Goal: Communication & Community: Share content

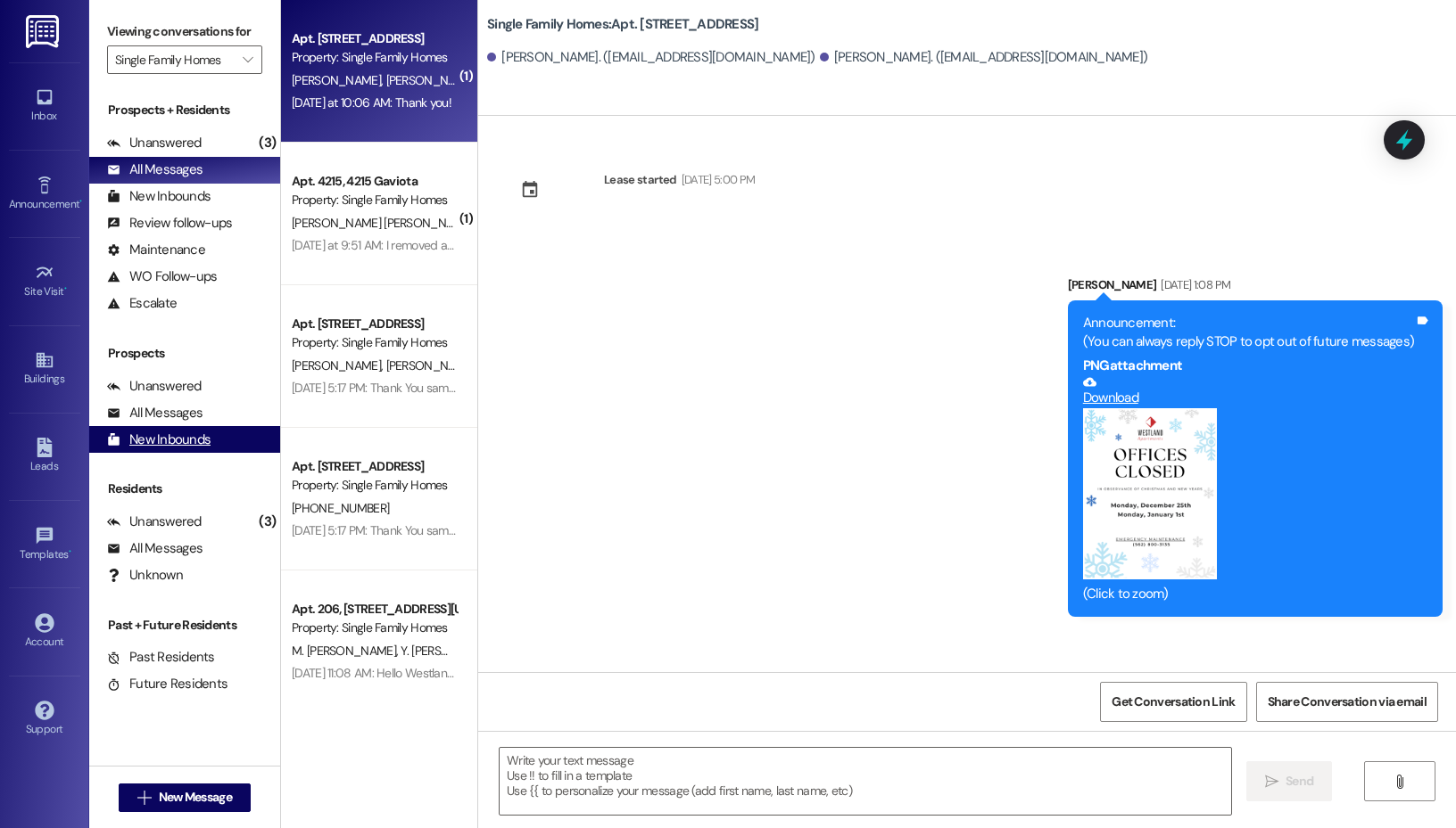
scroll to position [34716, 0]
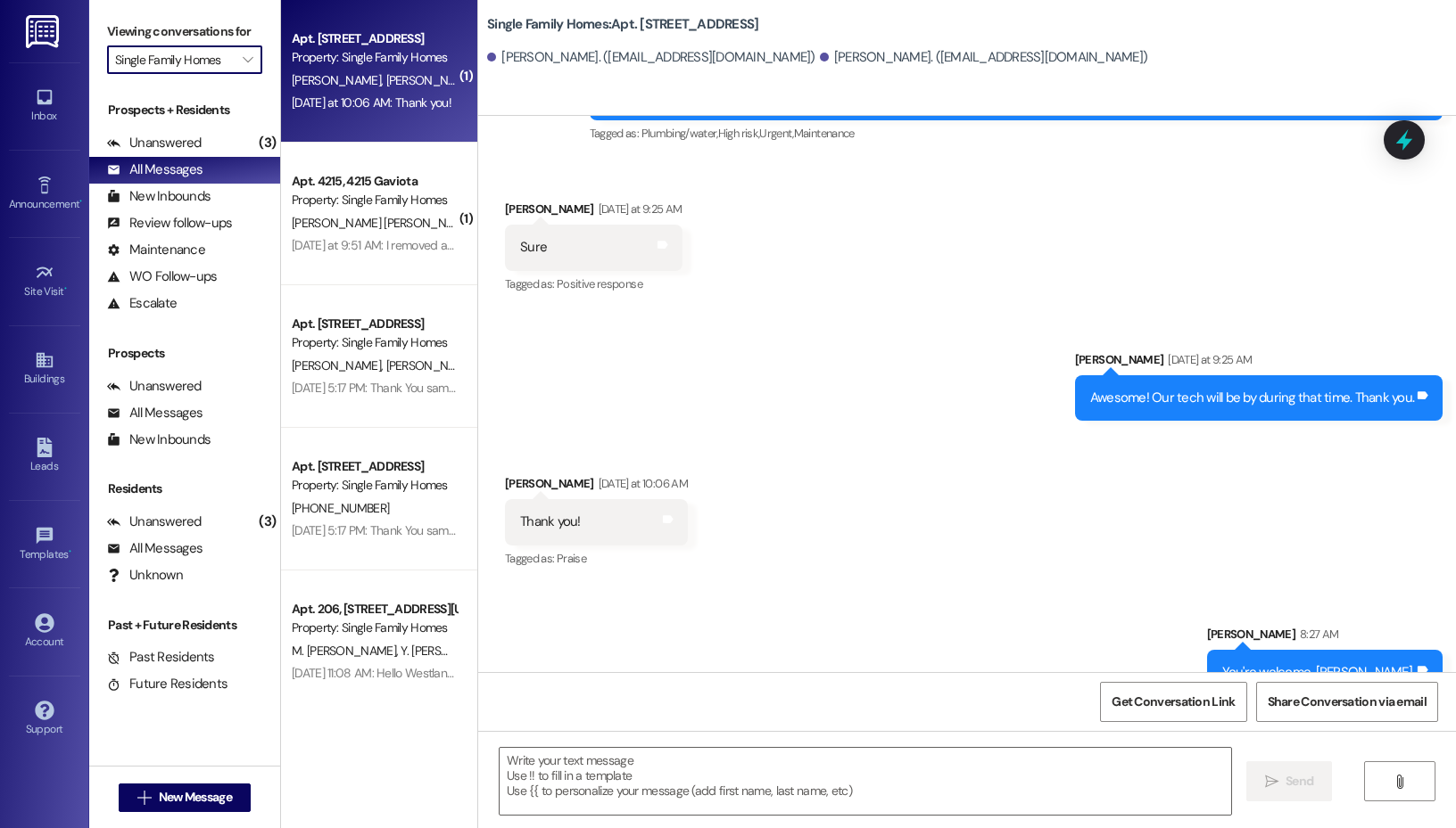
click at [230, 56] on input "Single Family Homes" at bounding box center [174, 60] width 119 height 29
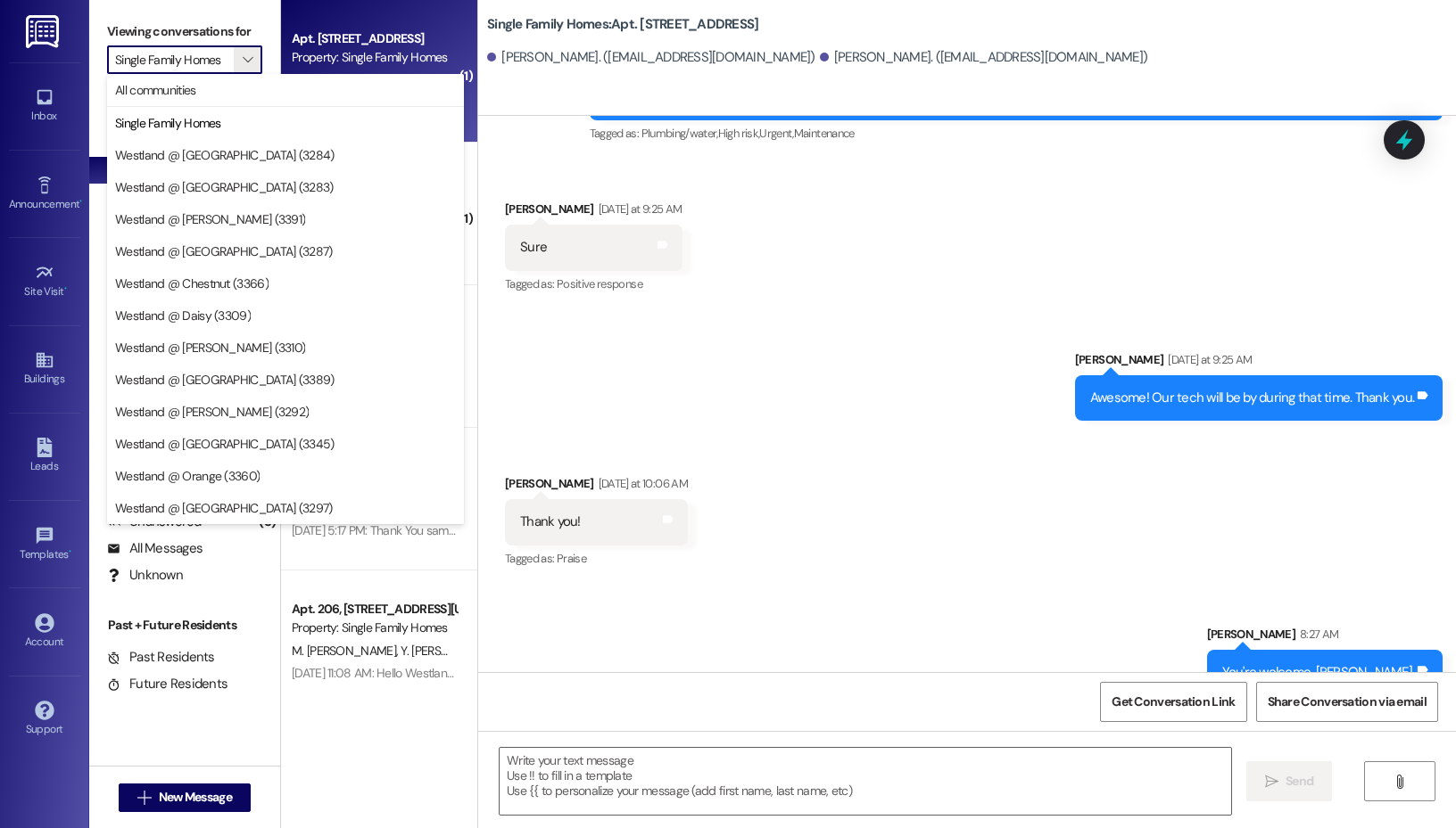
click at [703, 310] on div "Sent via SMS Elizabeth Jijon Yesterday at 9:25 AM Awesome! Our tech will be by …" at bounding box center [967, 372] width 978 height 124
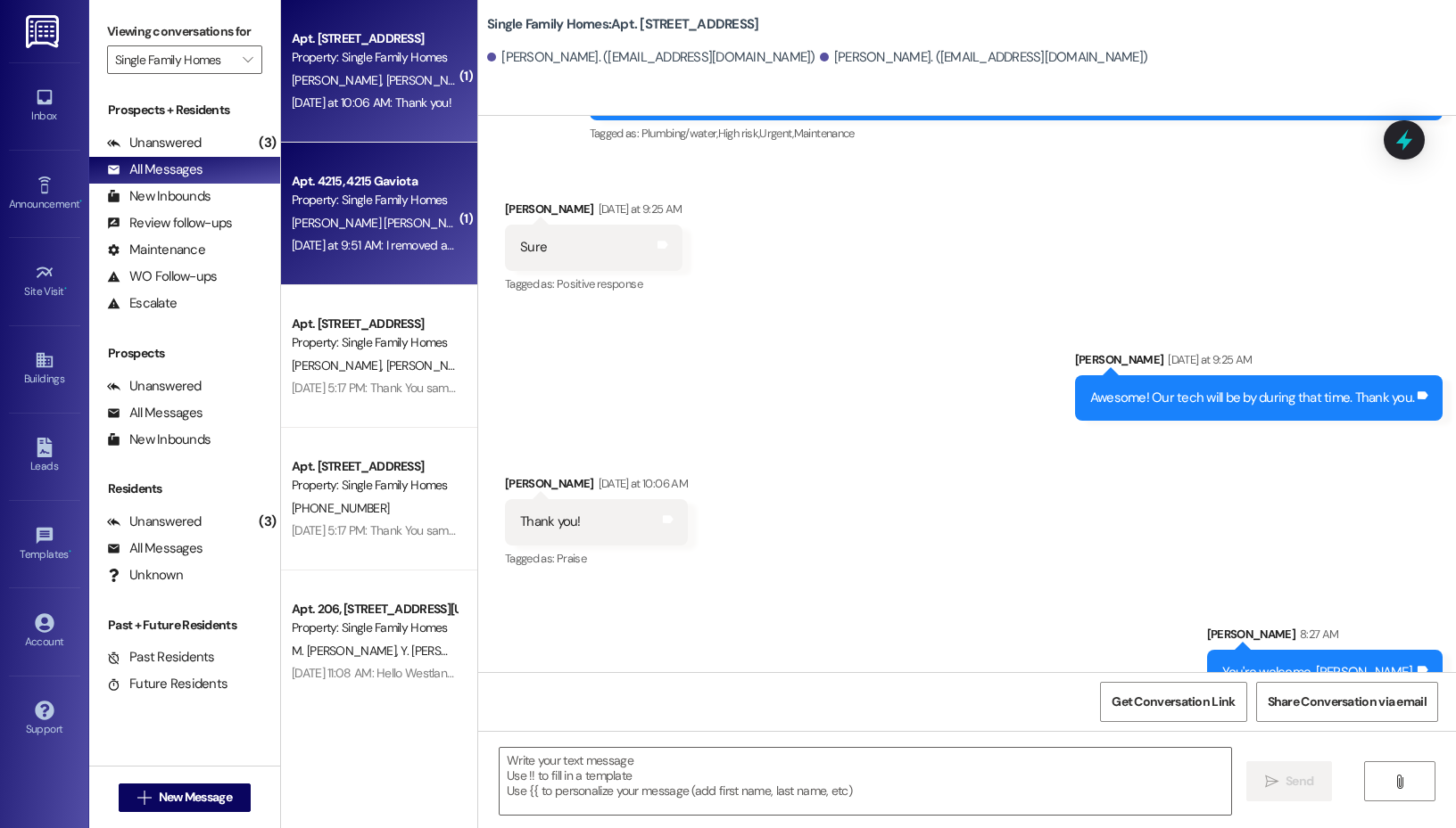
click at [369, 209] on div "Property: Single Family Homes" at bounding box center [374, 200] width 165 height 19
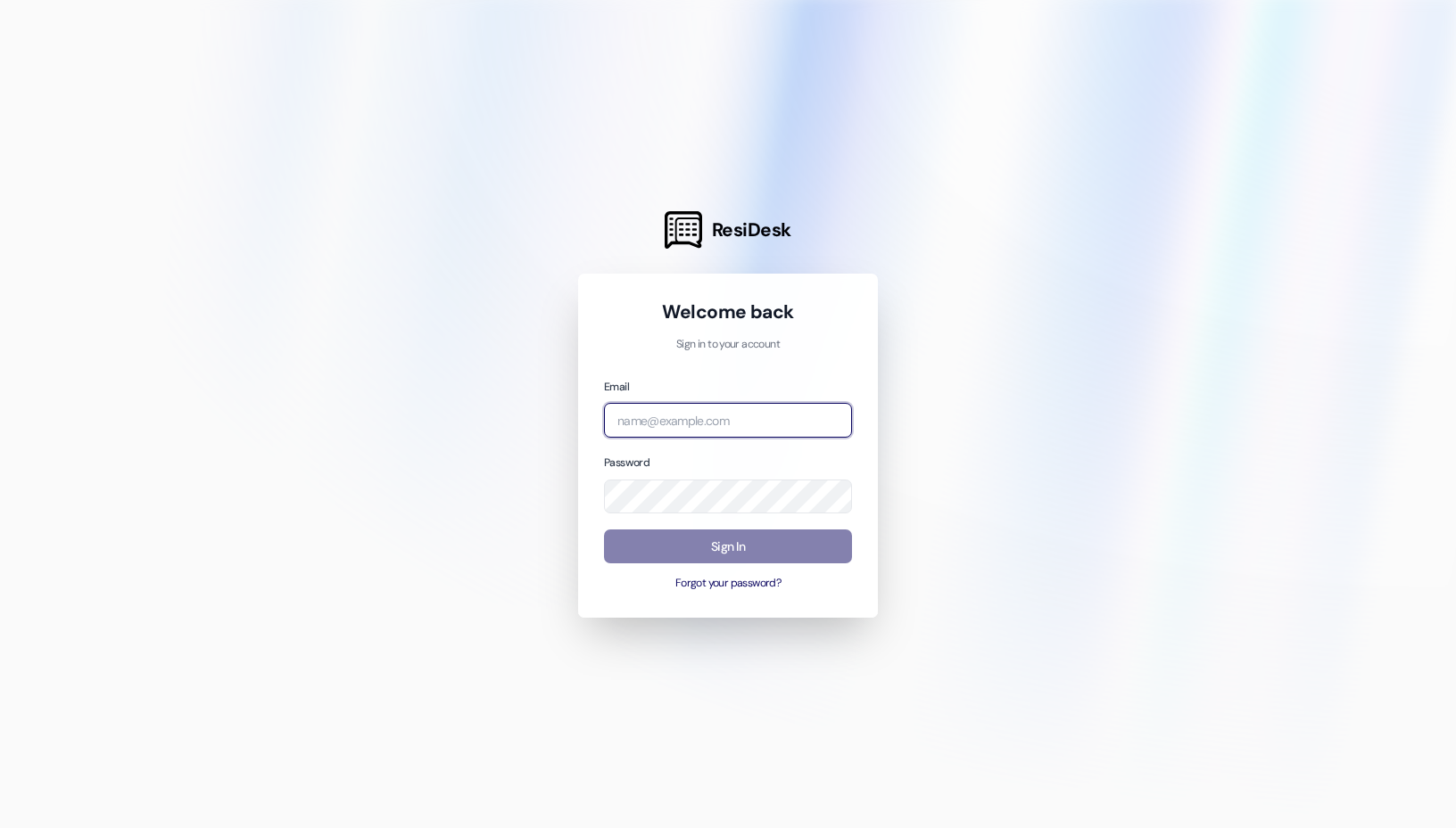
type input "[PERSON_NAME][EMAIL_ADDRESS][DOMAIN_NAME]"
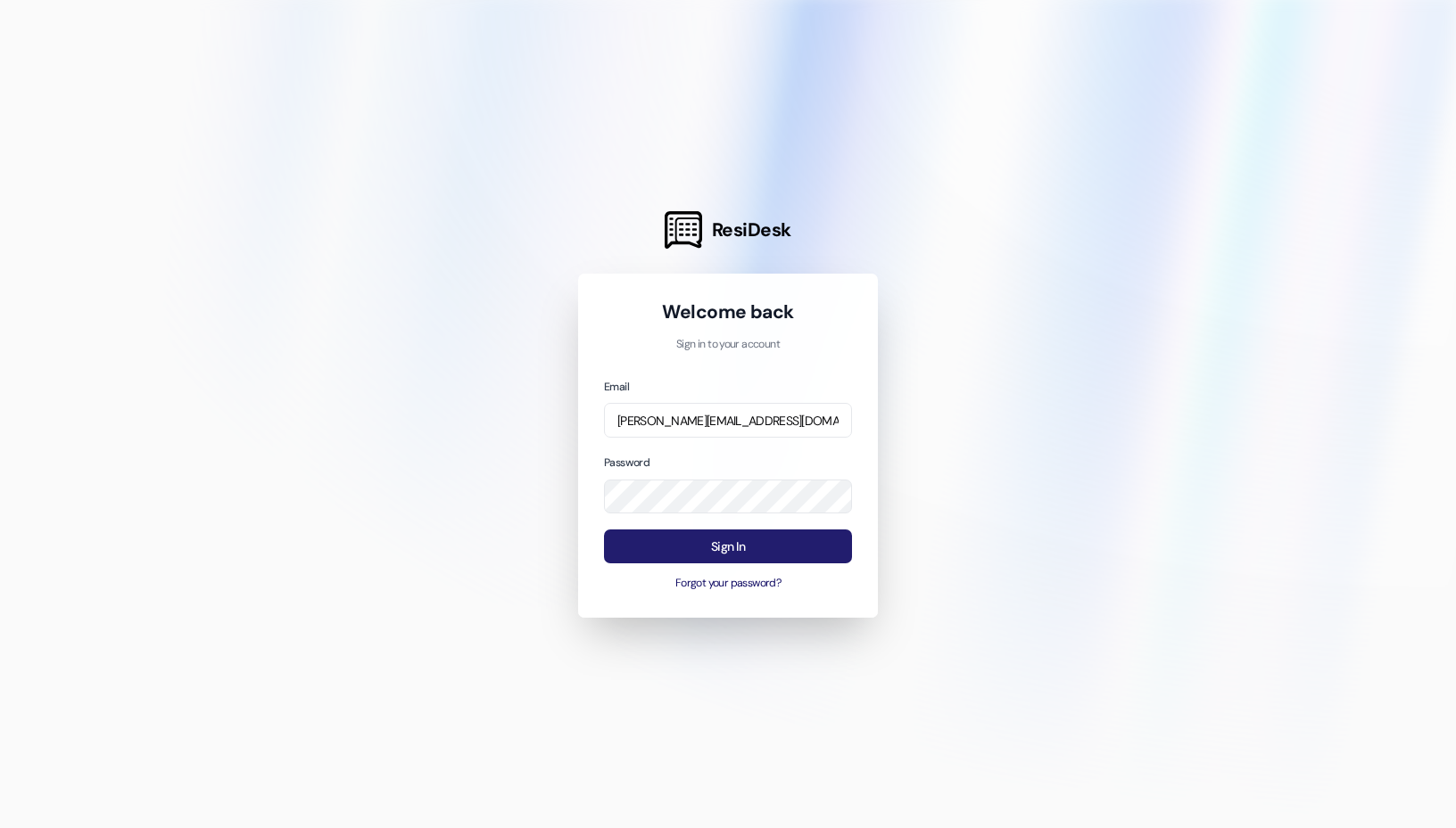
click at [664, 549] on button "Sign In" at bounding box center [728, 547] width 248 height 35
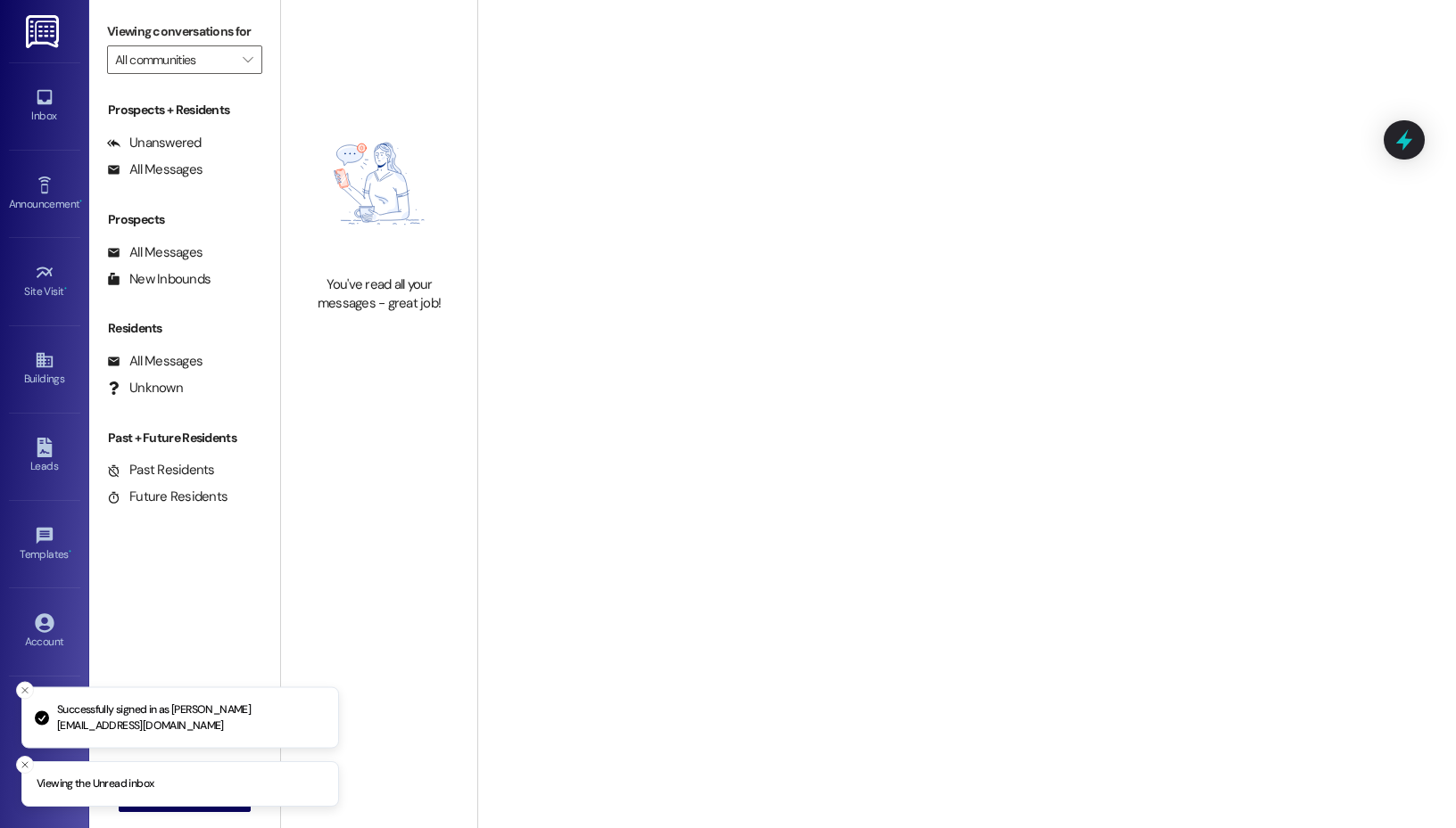
type input "Single Family Homes"
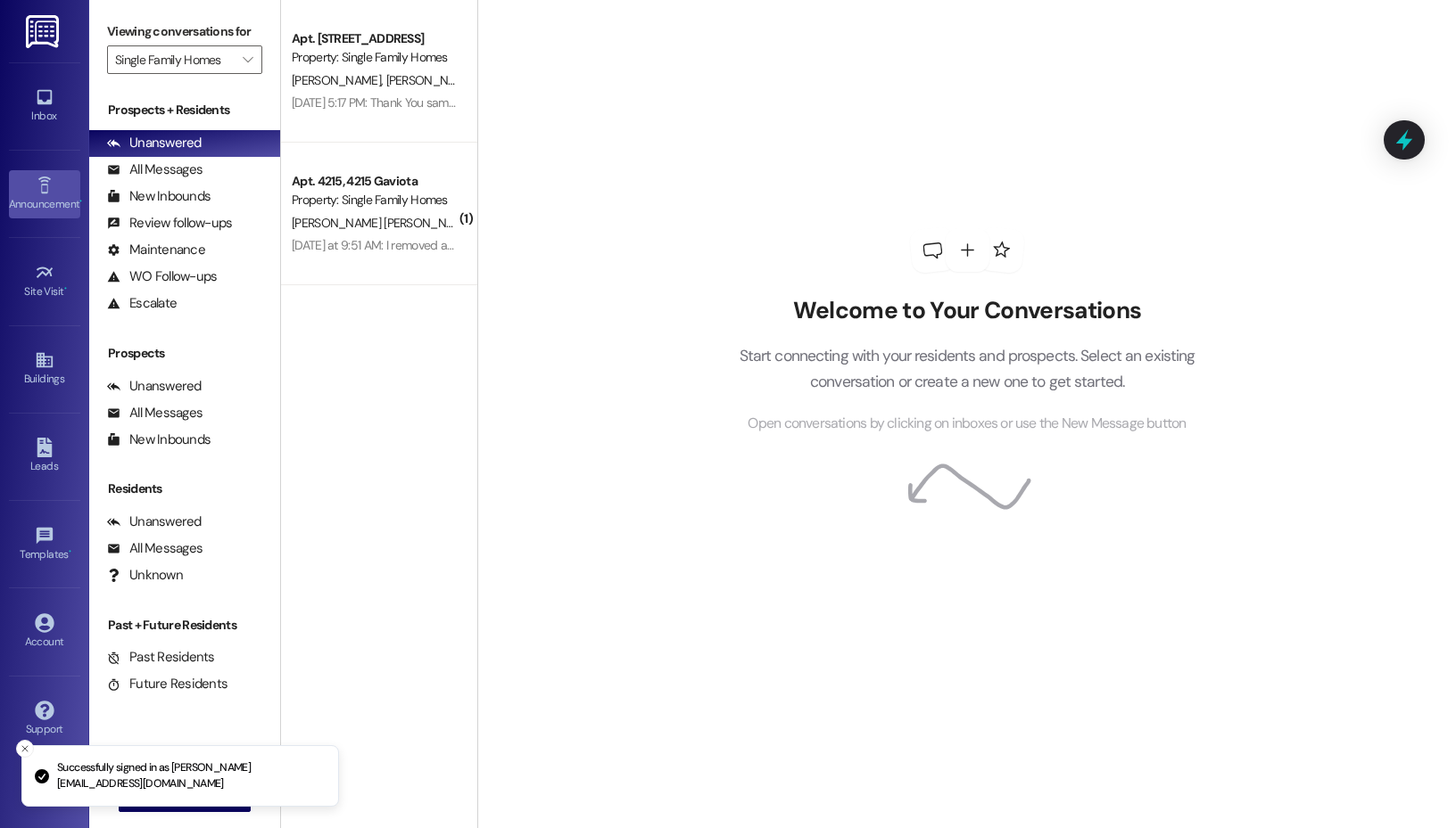
click at [54, 186] on link "Announcement •" at bounding box center [45, 195] width 71 height 48
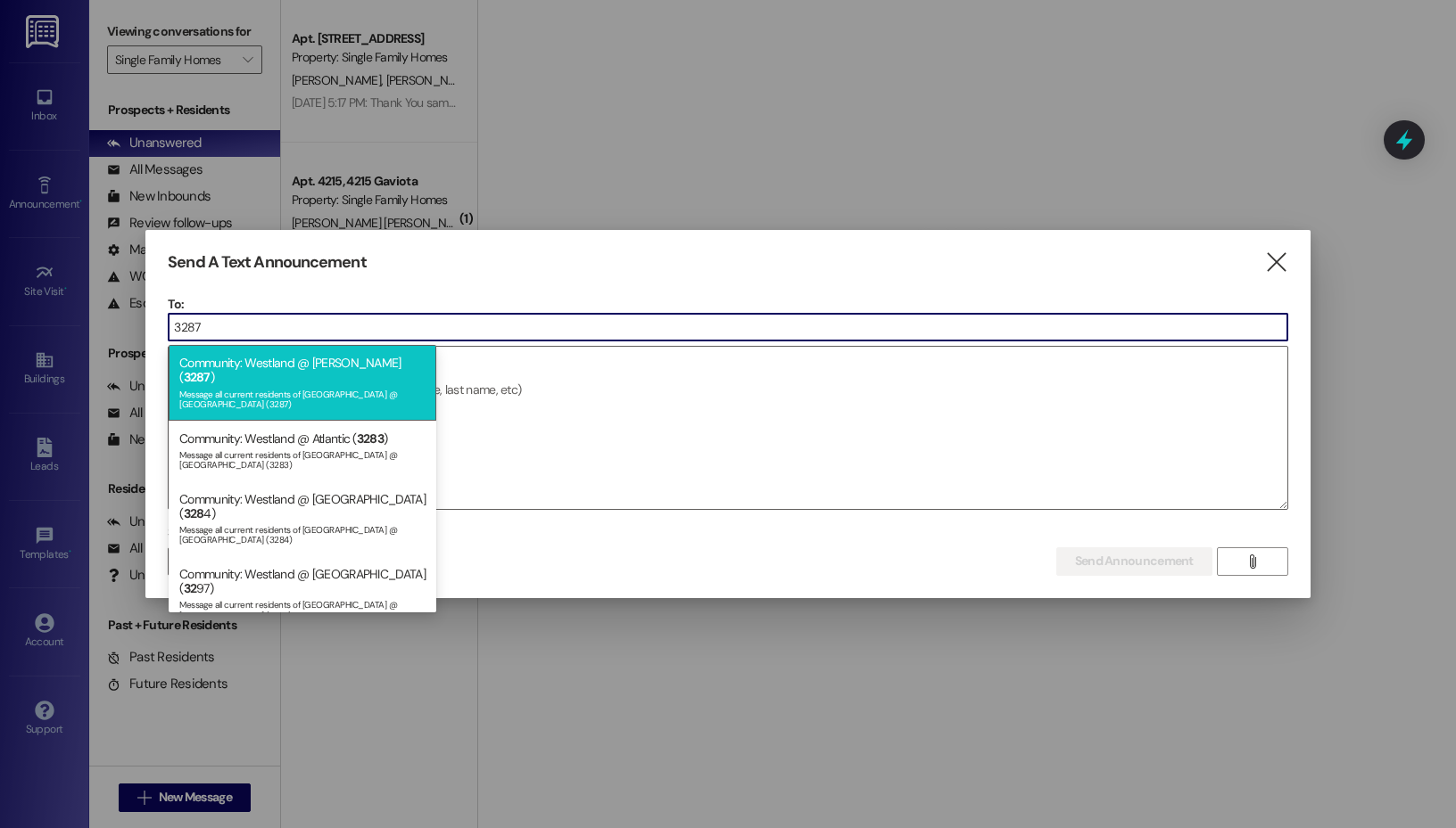
type input "3287"
click at [285, 370] on div "Community: Westland @ [GEOGRAPHIC_DATA] ( 3287 ) Message all current residents …" at bounding box center [303, 383] width 268 height 75
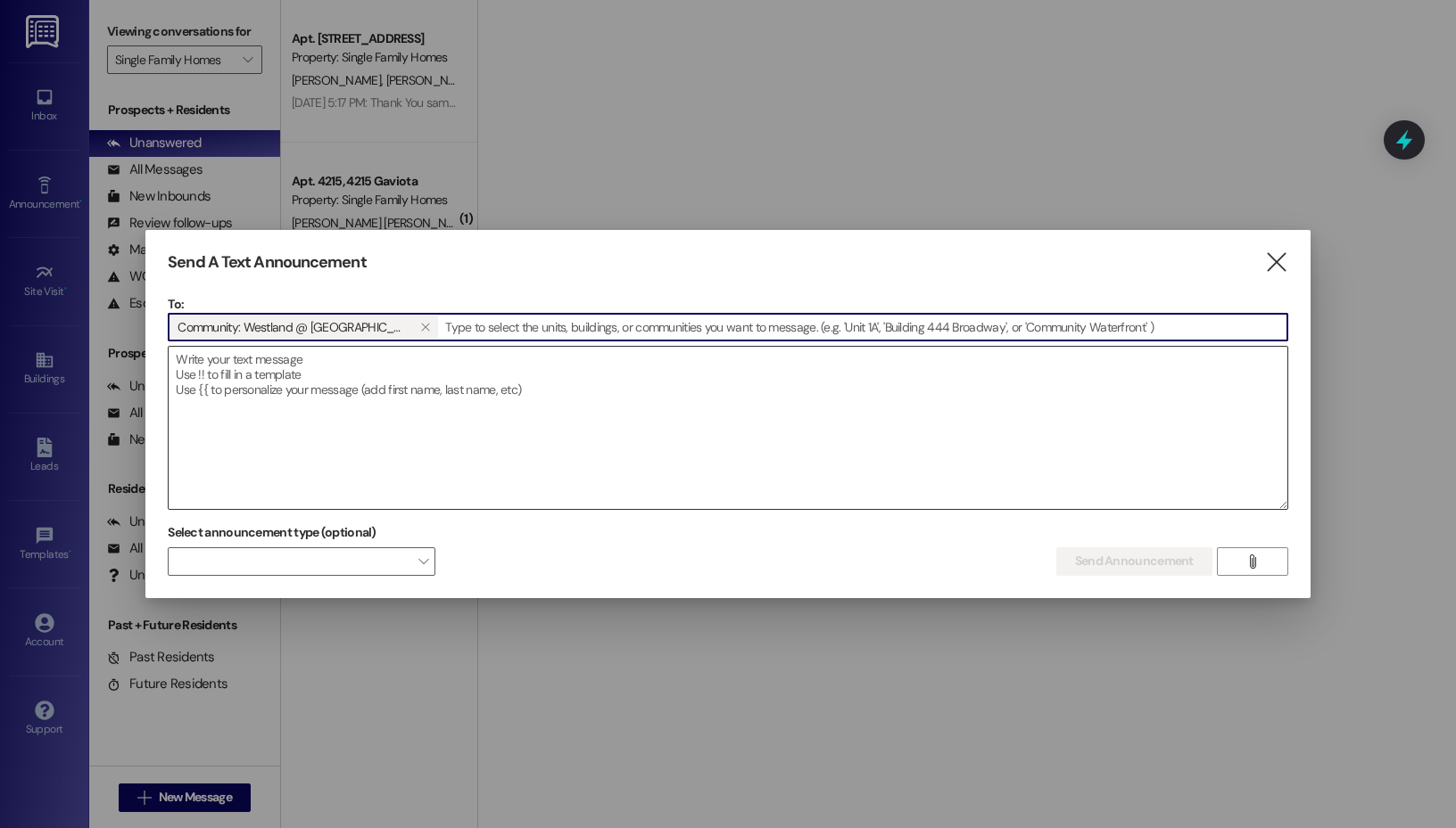
click at [325, 423] on textarea at bounding box center [728, 428] width 1119 height 162
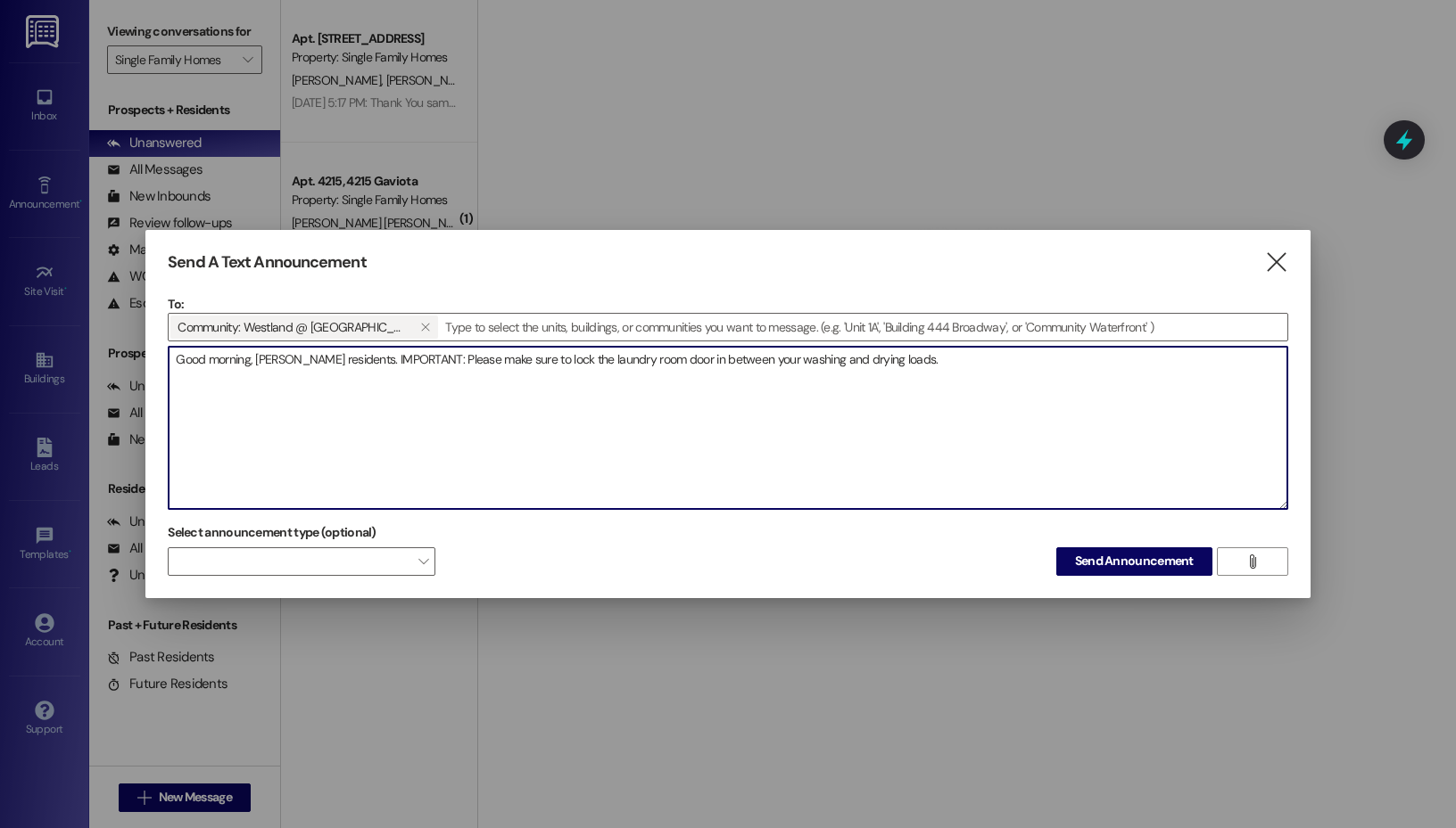
click at [940, 359] on textarea "Good morning, [PERSON_NAME] residents. IMPORTANT: Please make sure to lock the …" at bounding box center [728, 428] width 1119 height 162
drag, startPoint x: 1079, startPoint y: 361, endPoint x: 889, endPoint y: 362, distance: 190.0
click at [889, 362] on textarea "Good morning, [PERSON_NAME] residents. IMPORTANT: Please make sure to lock the …" at bounding box center [728, 428] width 1119 height 162
click at [922, 365] on textarea "Good morning, [PERSON_NAME] residents. IMPORTANT: Please make sure to lock the …" at bounding box center [728, 428] width 1119 height 162
click at [926, 364] on textarea "Good morning, [PERSON_NAME] residents. IMPORTANT: Please make sure to lock the …" at bounding box center [728, 428] width 1119 height 162
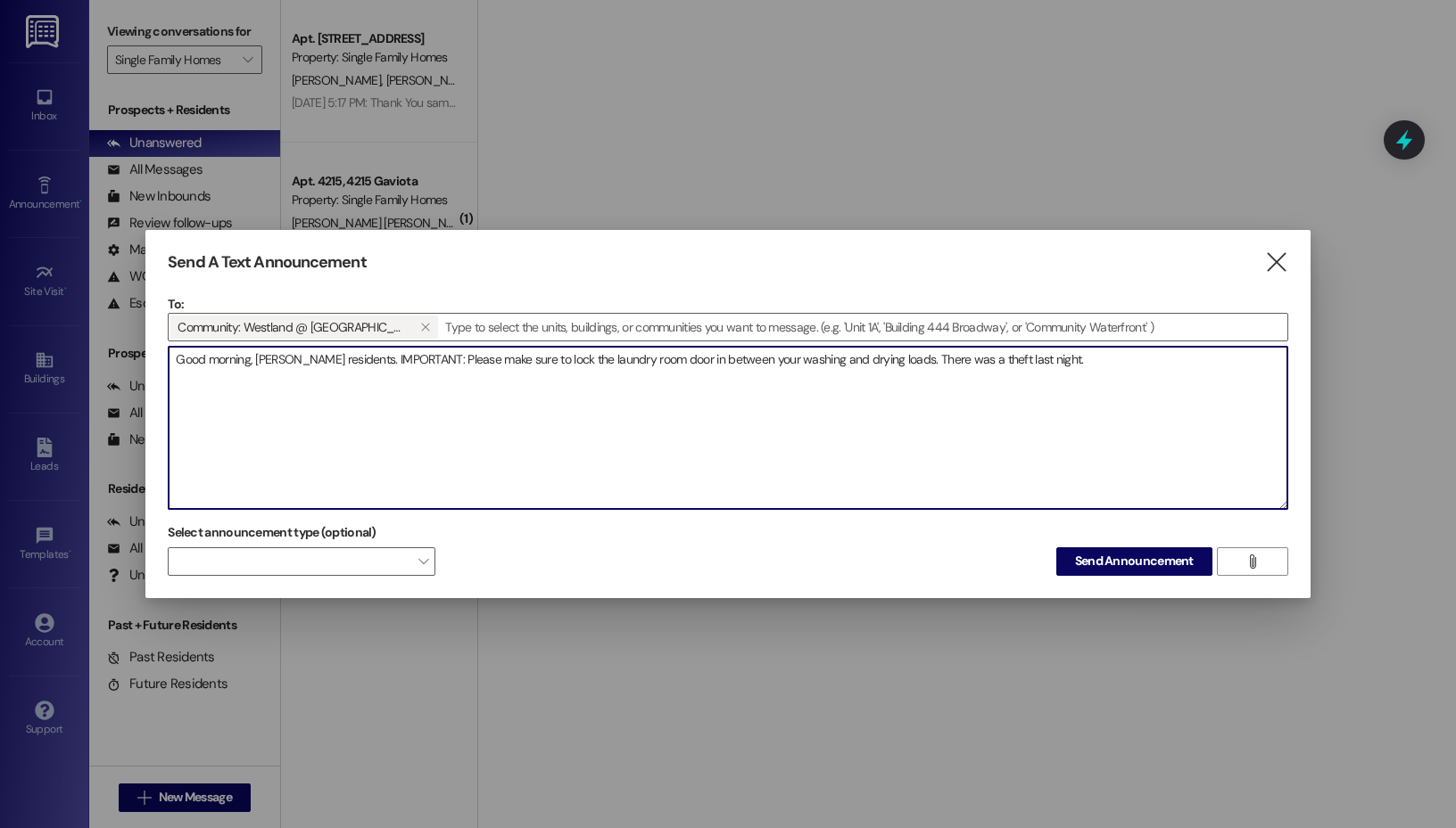
click at [926, 364] on textarea "Good morning, [PERSON_NAME] residents. IMPORTANT: Please make sure to lock the …" at bounding box center [728, 428] width 1119 height 162
click at [1044, 352] on textarea "Good morning, [PERSON_NAME] residents. IMPORTANT: Please make sure to lock the …" at bounding box center [728, 428] width 1119 height 162
drag, startPoint x: 1043, startPoint y: 360, endPoint x: 888, endPoint y: 362, distance: 155.0
click at [888, 362] on textarea "Good morning, [PERSON_NAME] residents. IMPORTANT: Please make sure to lock the …" at bounding box center [728, 428] width 1119 height 162
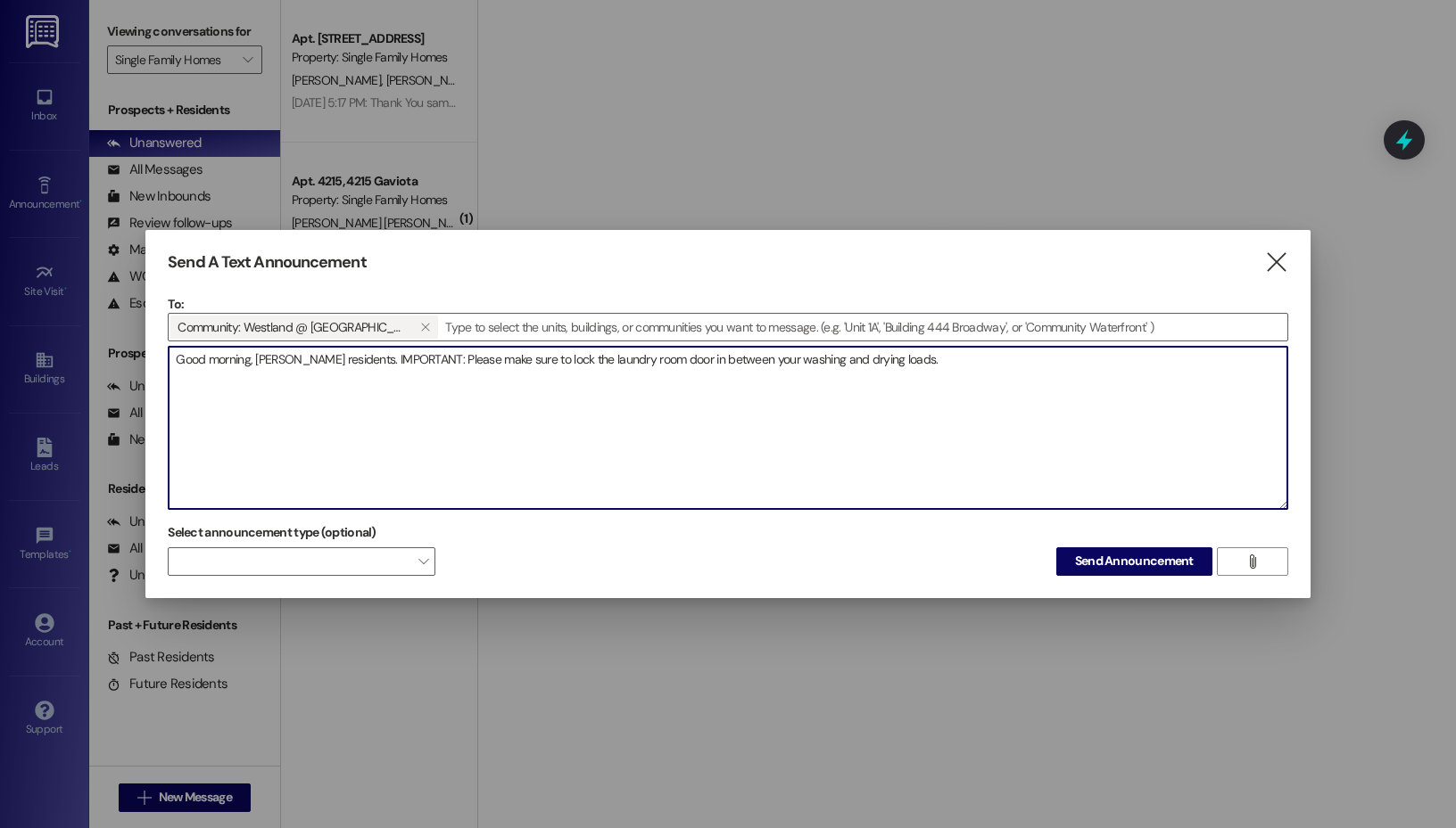
click at [418, 361] on textarea "Good morning, [PERSON_NAME] residents. IMPORTANT: Please make sure to lock the …" at bounding box center [728, 428] width 1119 height 162
paste textarea "There was a theft last night."
click at [479, 356] on textarea "Good morning, [PERSON_NAME] residents. IMPORTANT: There was a theft last night …" at bounding box center [728, 428] width 1119 height 162
click at [1249, 362] on textarea "Good morning, [PERSON_NAME] residents. IMPORTANT: There was a random theft last…" at bounding box center [728, 428] width 1119 height 162
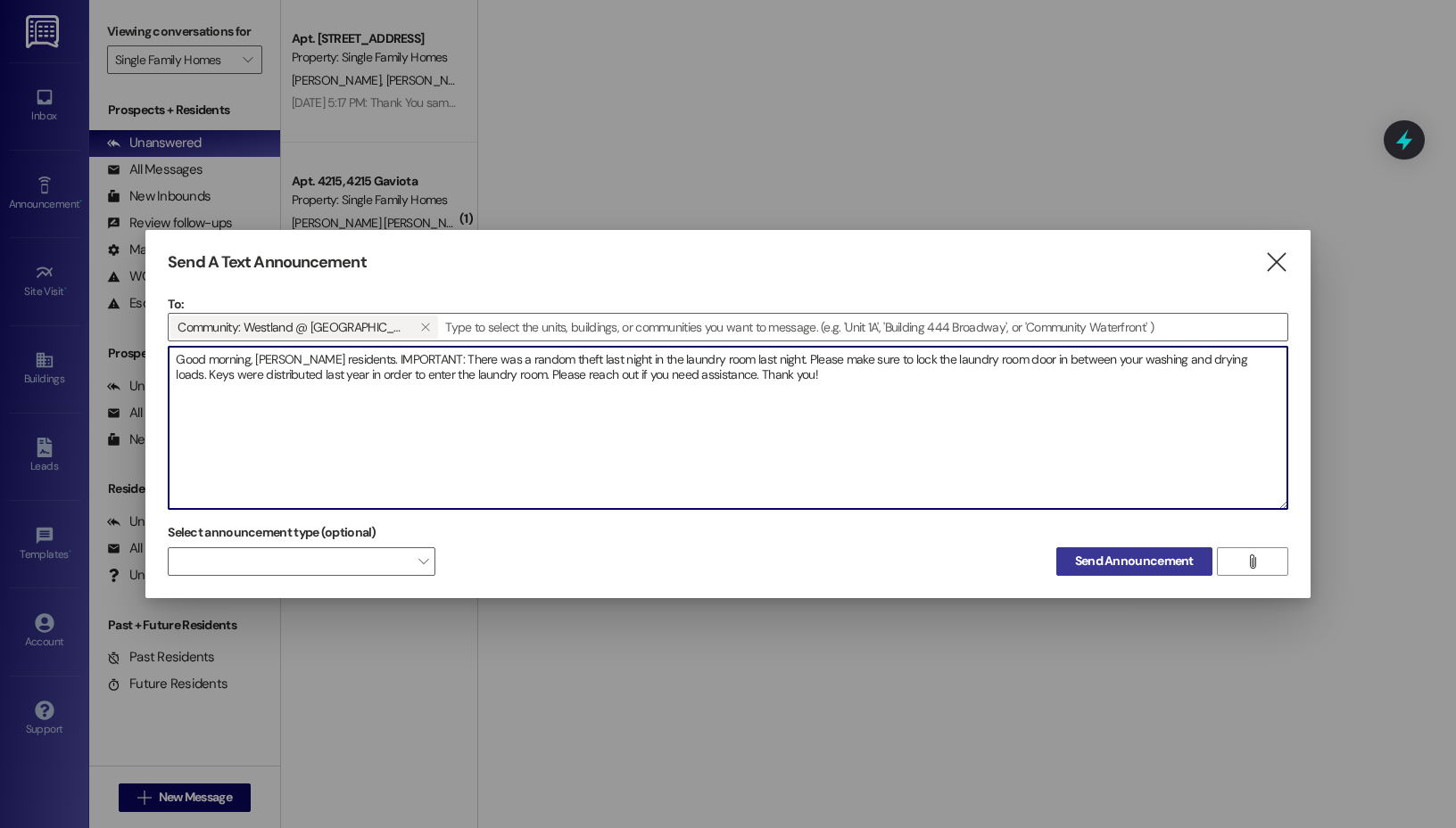
type textarea "Good morning, [PERSON_NAME] residents. IMPORTANT: There was a random theft last…"
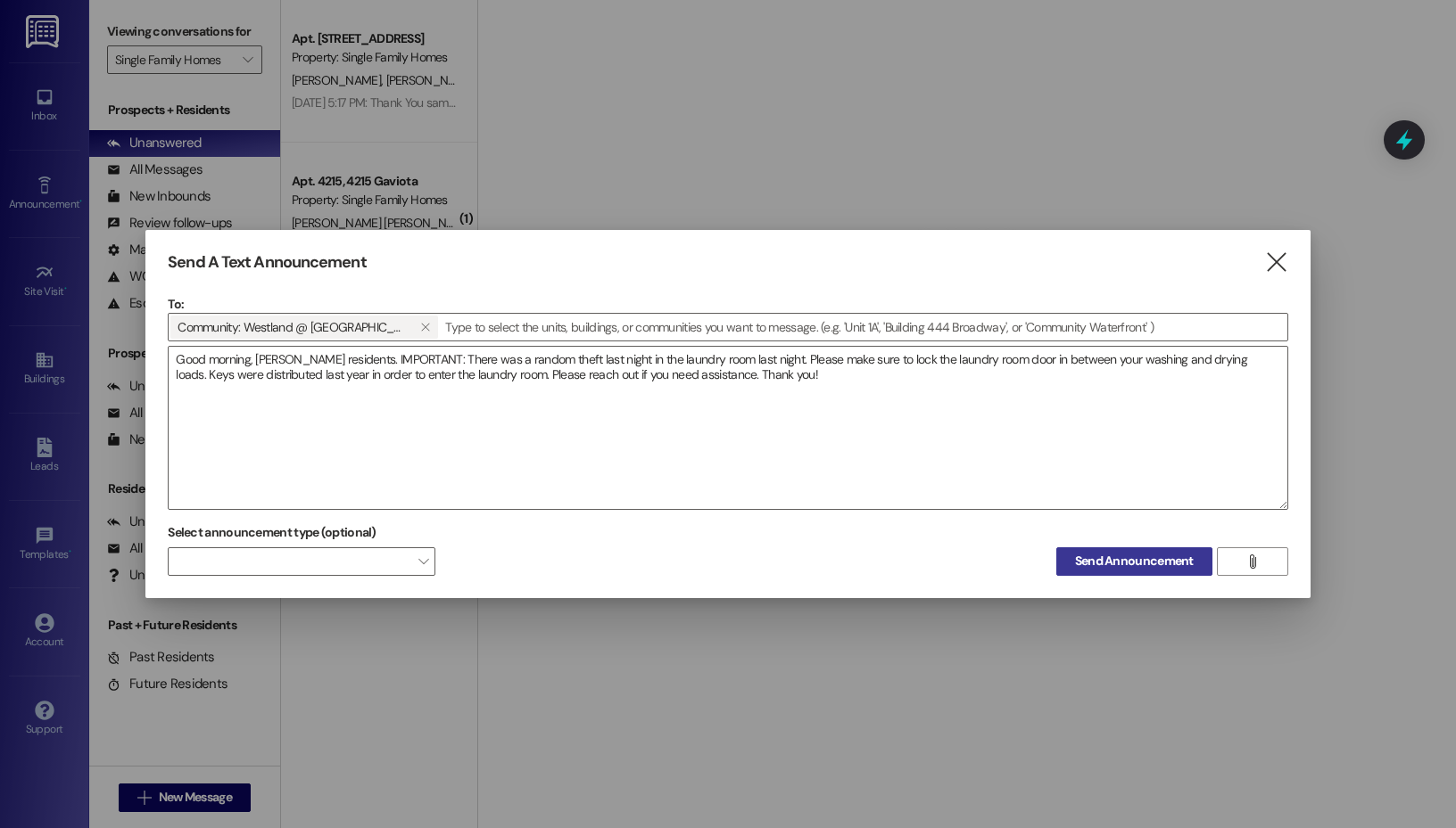
click at [1125, 566] on span "Send Announcement" at bounding box center [1134, 561] width 119 height 19
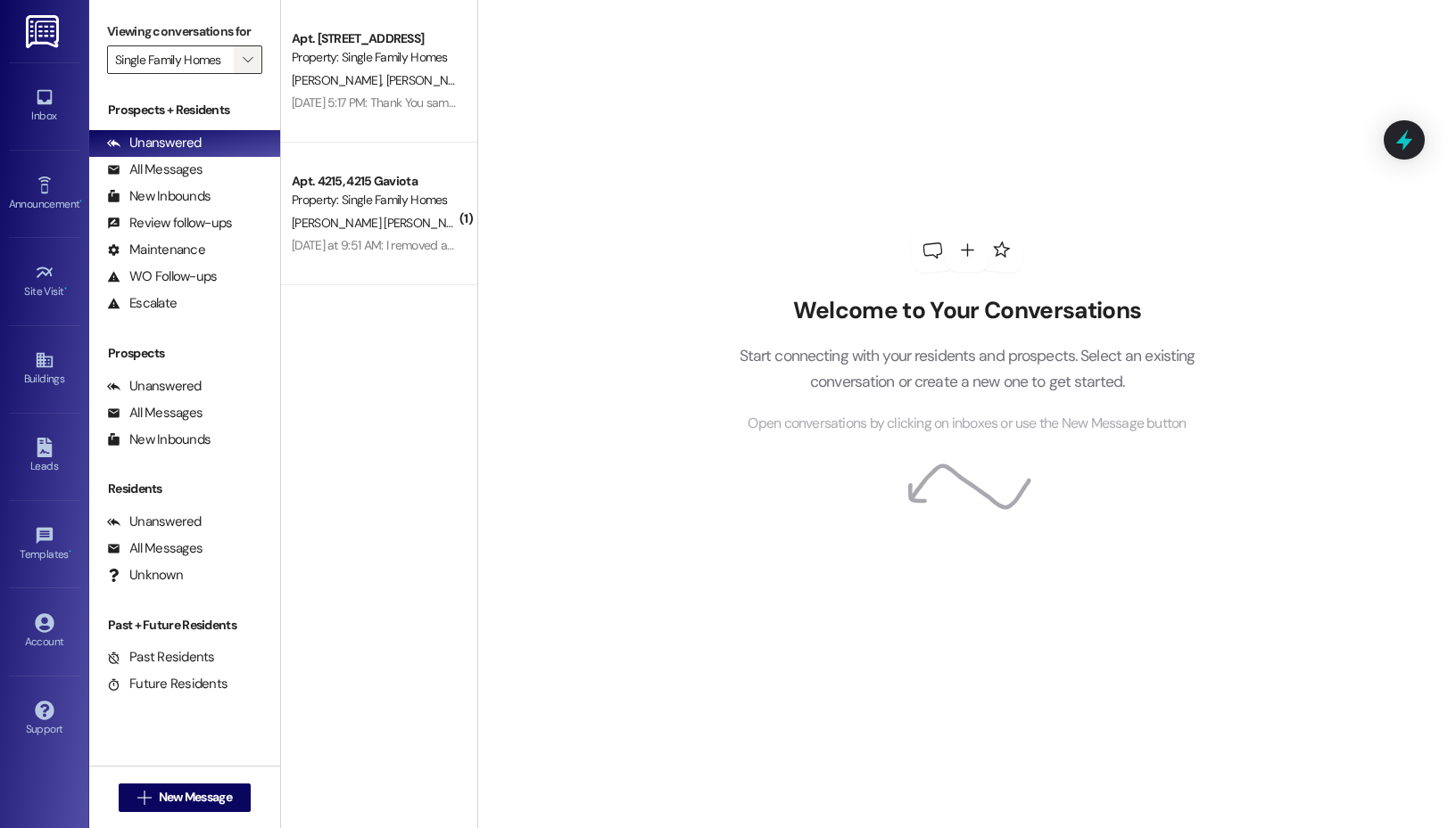
click at [240, 61] on span "" at bounding box center [247, 60] width 17 height 29
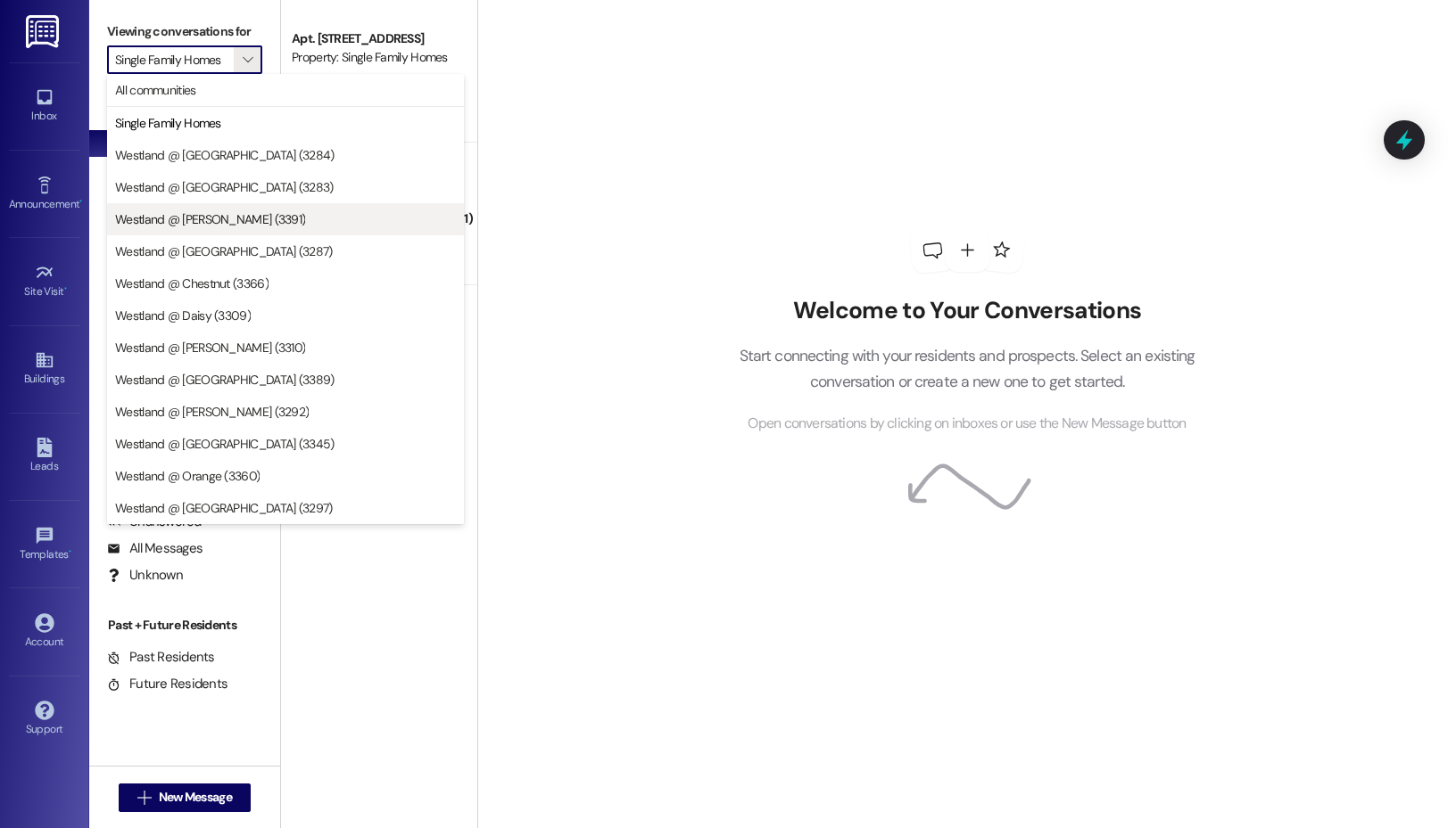
click at [277, 219] on span "Westland @ [PERSON_NAME] (3391)" at bounding box center [286, 219] width 341 height 18
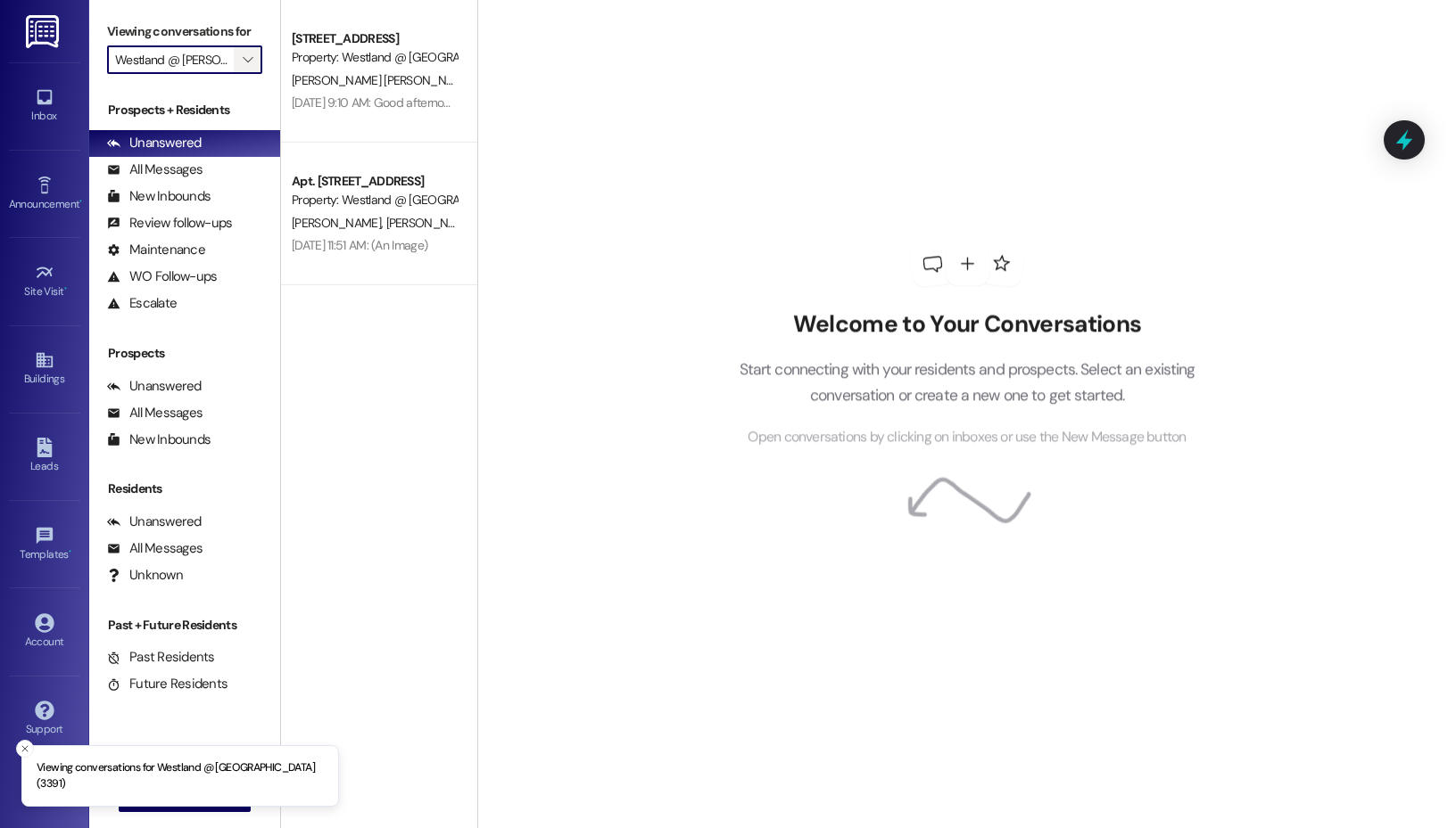
click at [237, 62] on button "" at bounding box center [248, 60] width 29 height 29
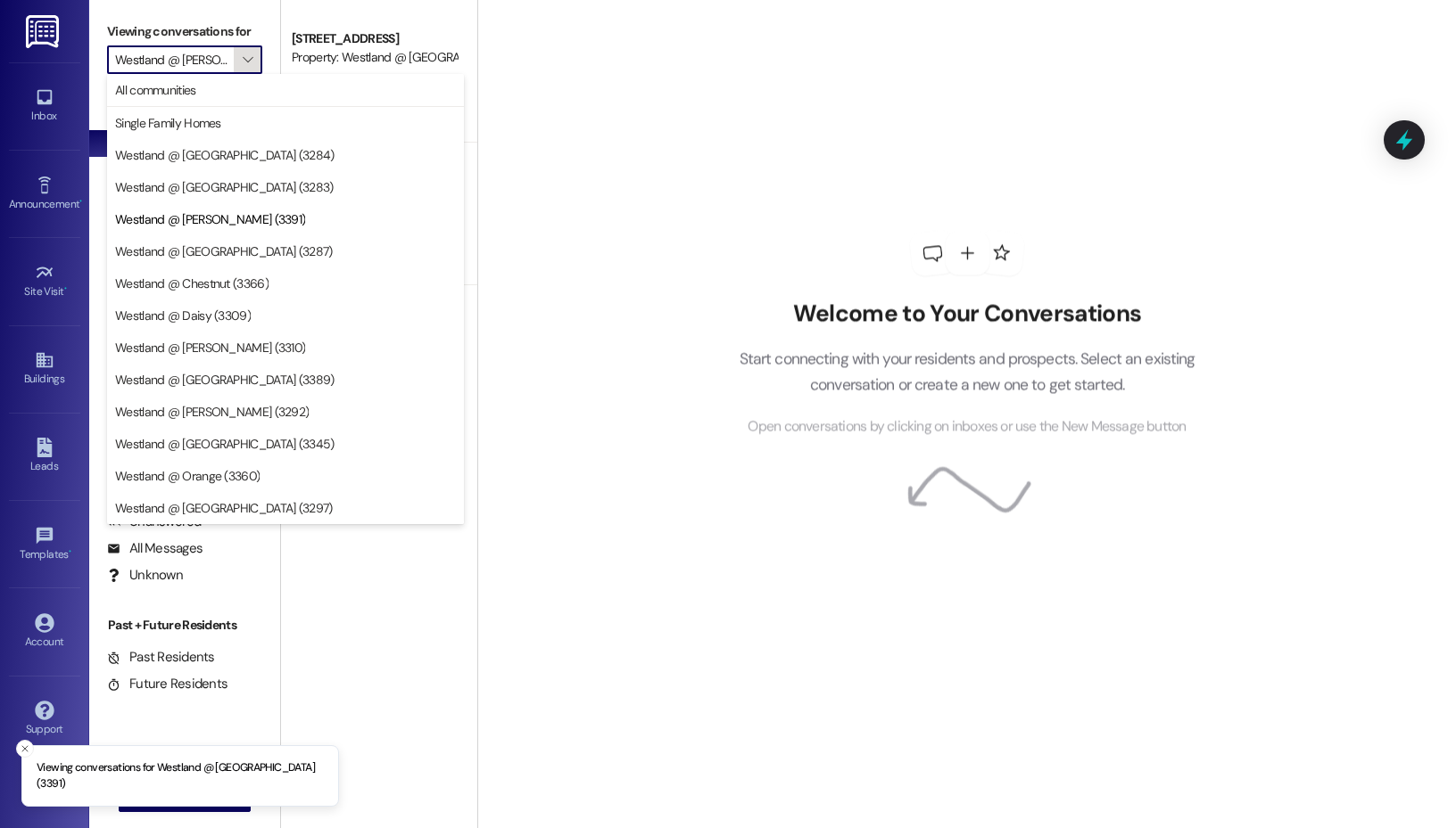
scroll to position [0, 11]
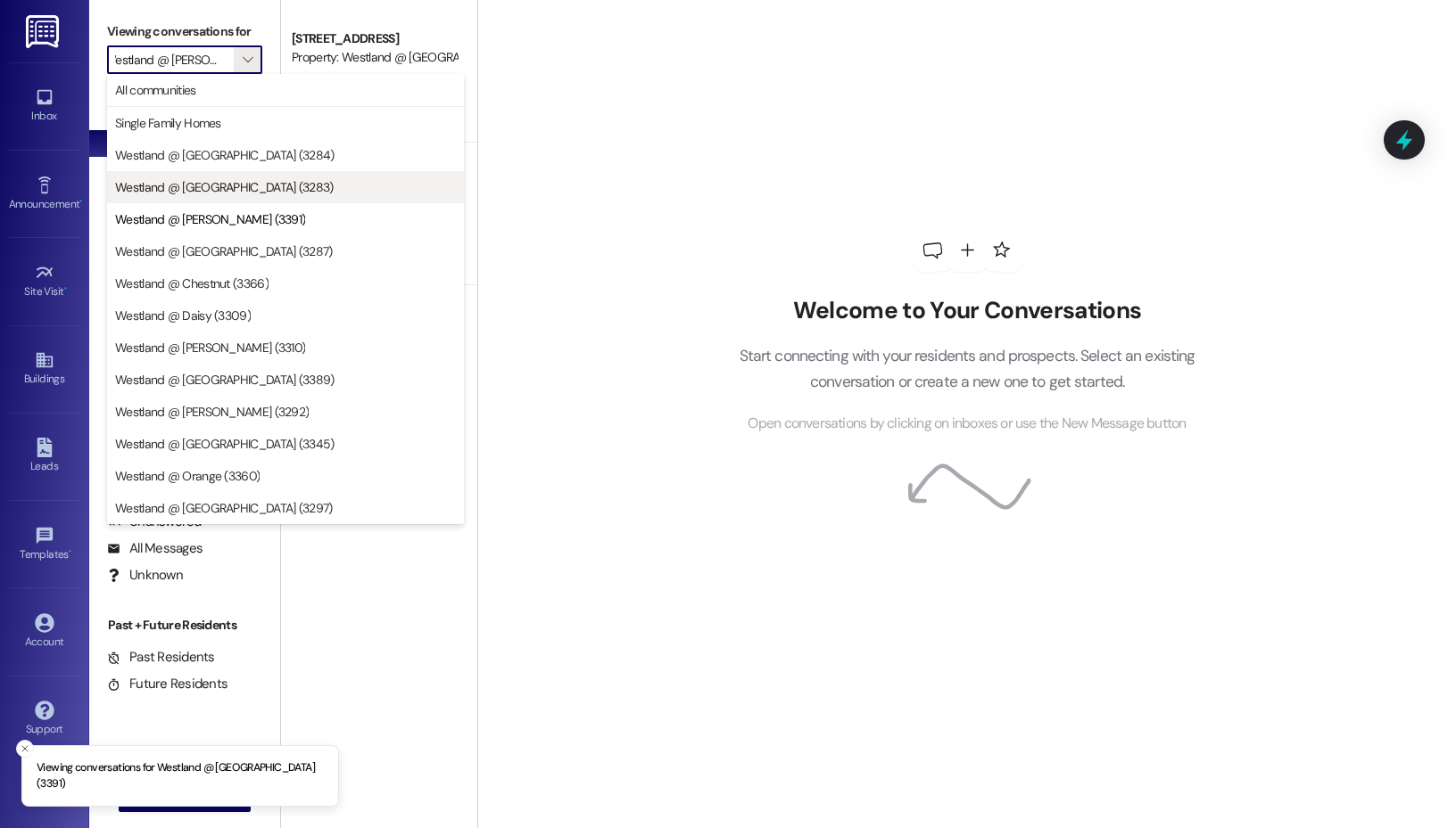
click at [257, 183] on span "Westland @ [GEOGRAPHIC_DATA] (3283)" at bounding box center [224, 187] width 219 height 18
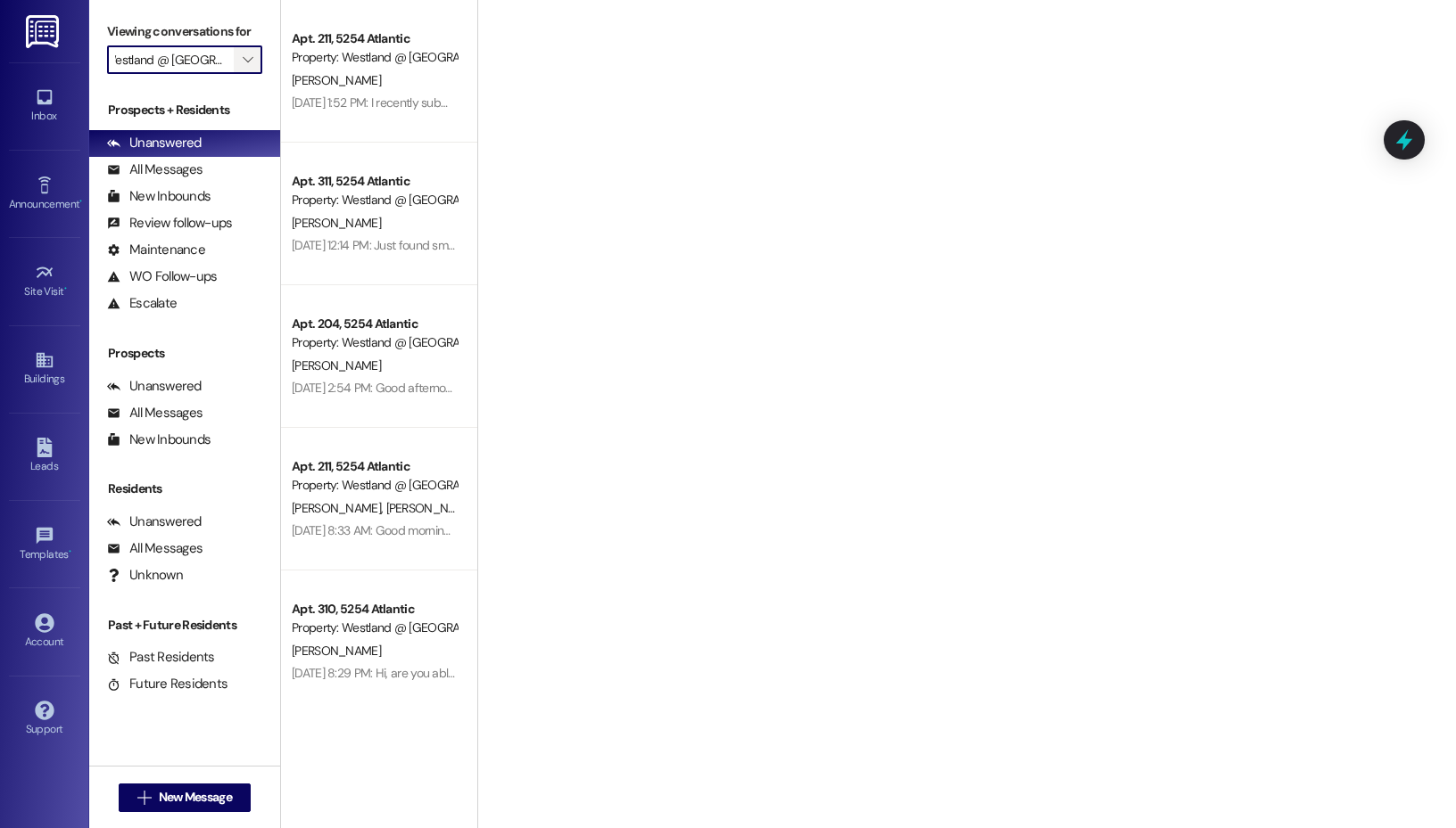
click at [245, 62] on icon "" at bounding box center [247, 60] width 10 height 14
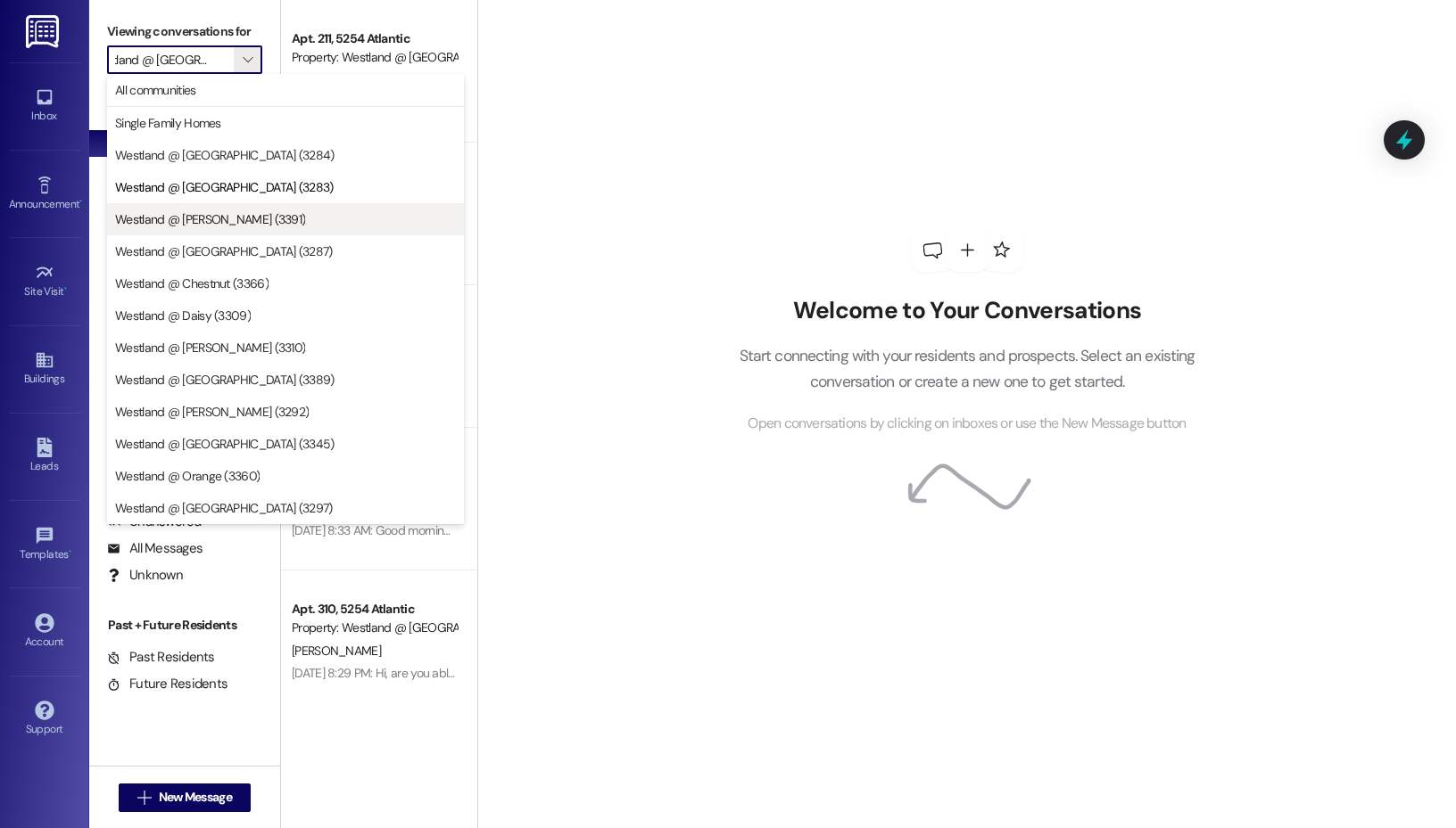
click at [251, 211] on span "Westland @ [PERSON_NAME] (3391)" at bounding box center [286, 219] width 341 height 18
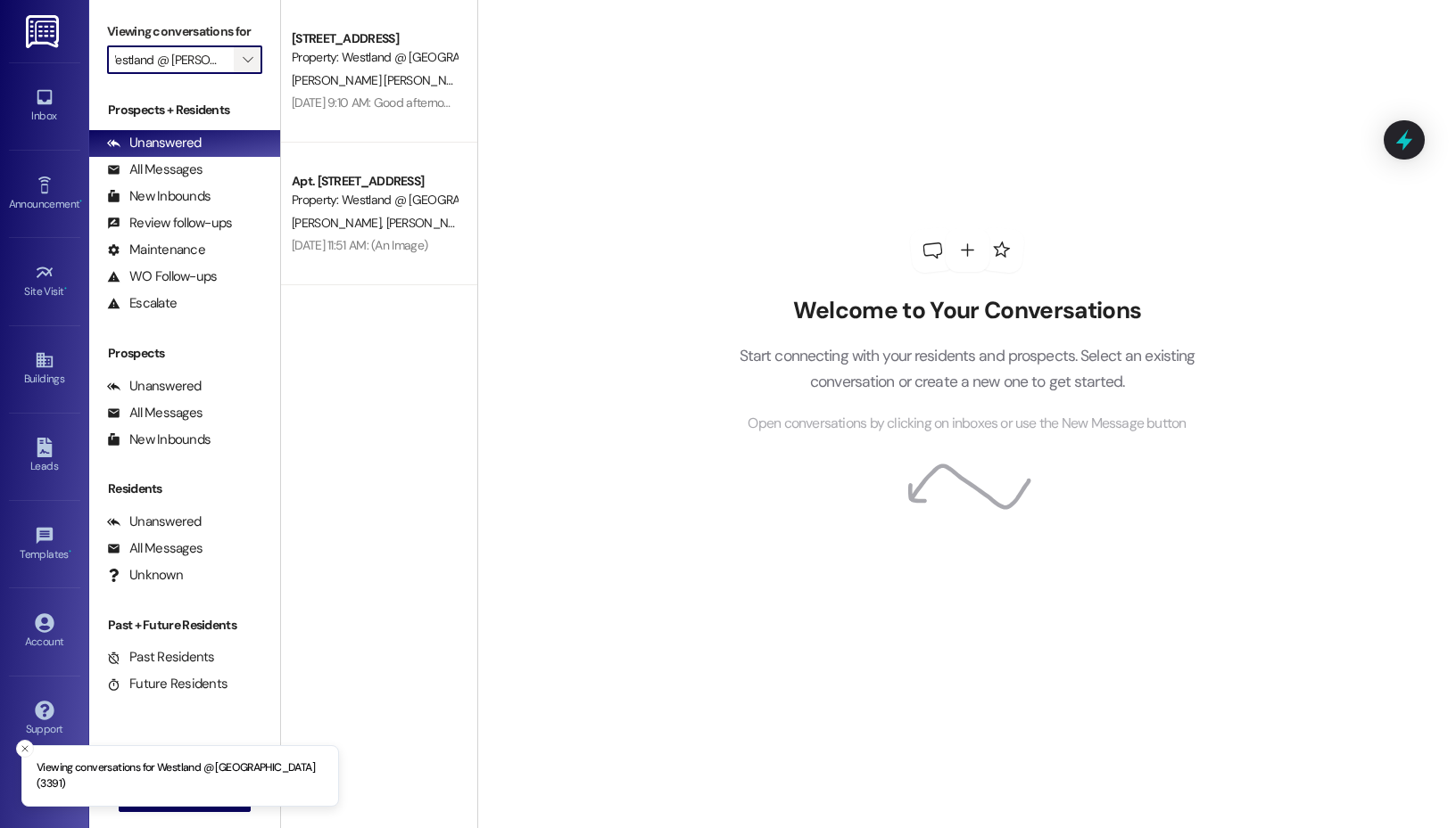
click at [243, 62] on icon "" at bounding box center [247, 60] width 10 height 14
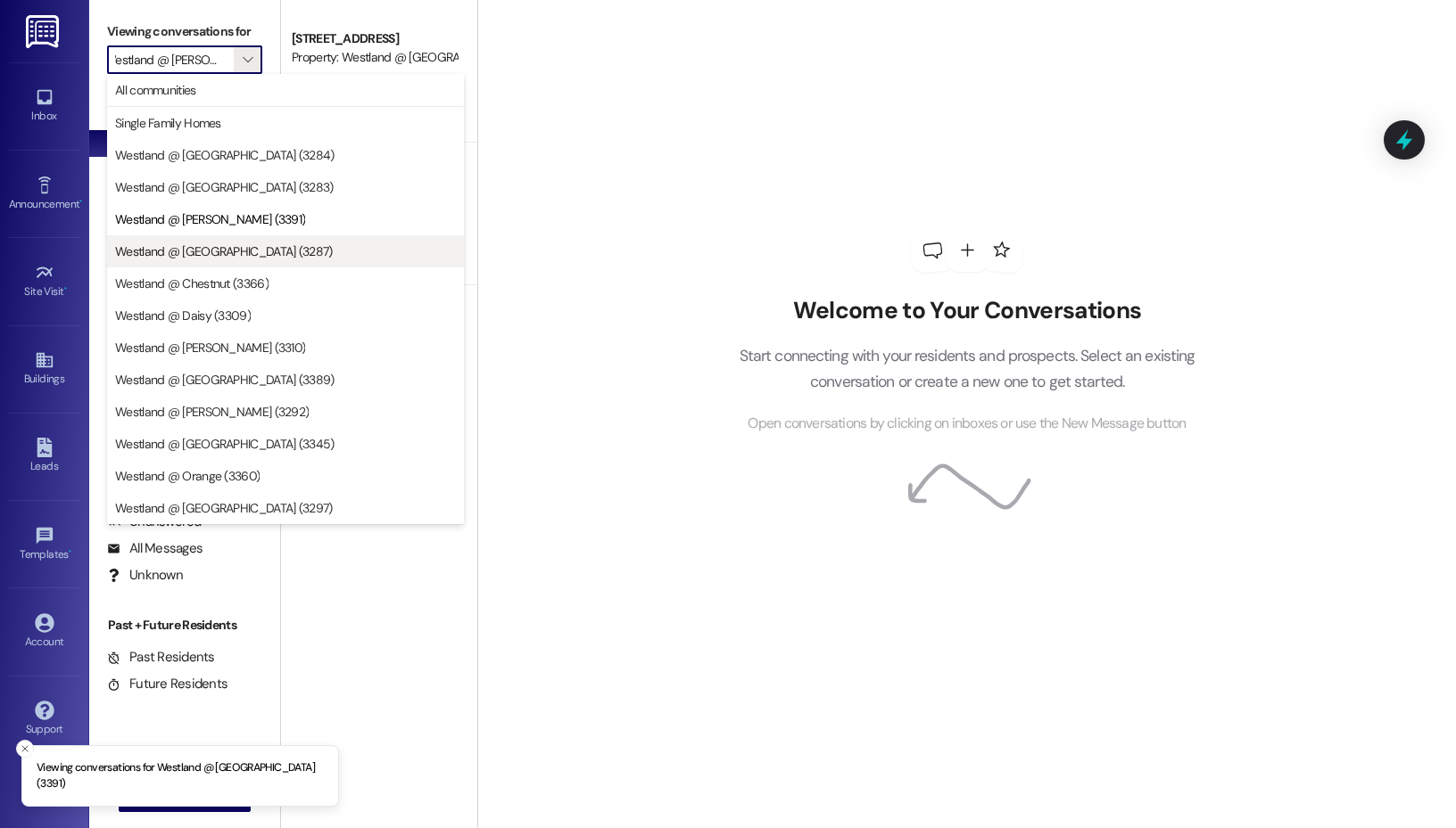
click at [258, 260] on span "Westland @ [GEOGRAPHIC_DATA] (3287)" at bounding box center [286, 252] width 341 height 18
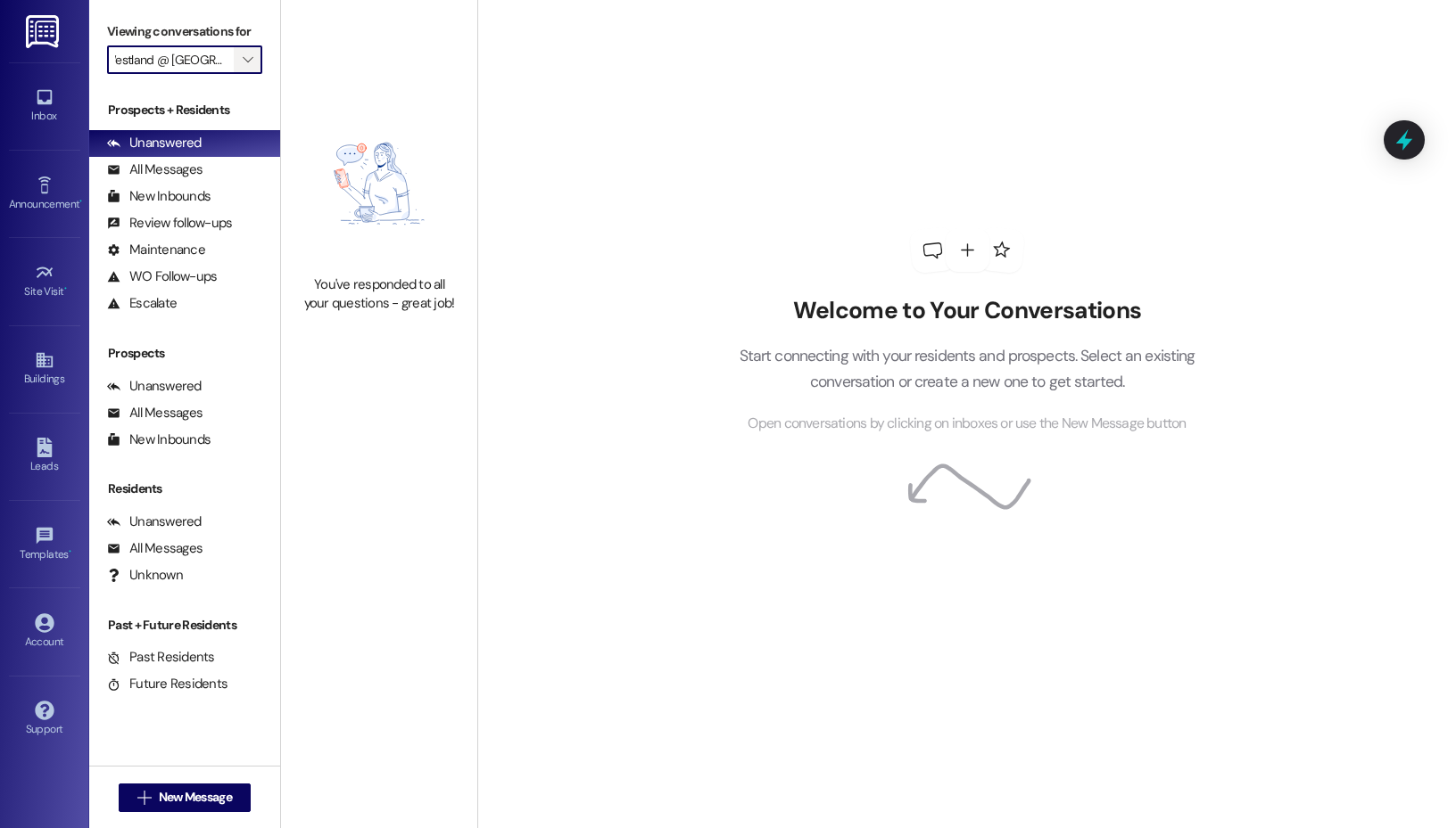
scroll to position [0, 22]
click at [244, 64] on icon "" at bounding box center [247, 60] width 10 height 14
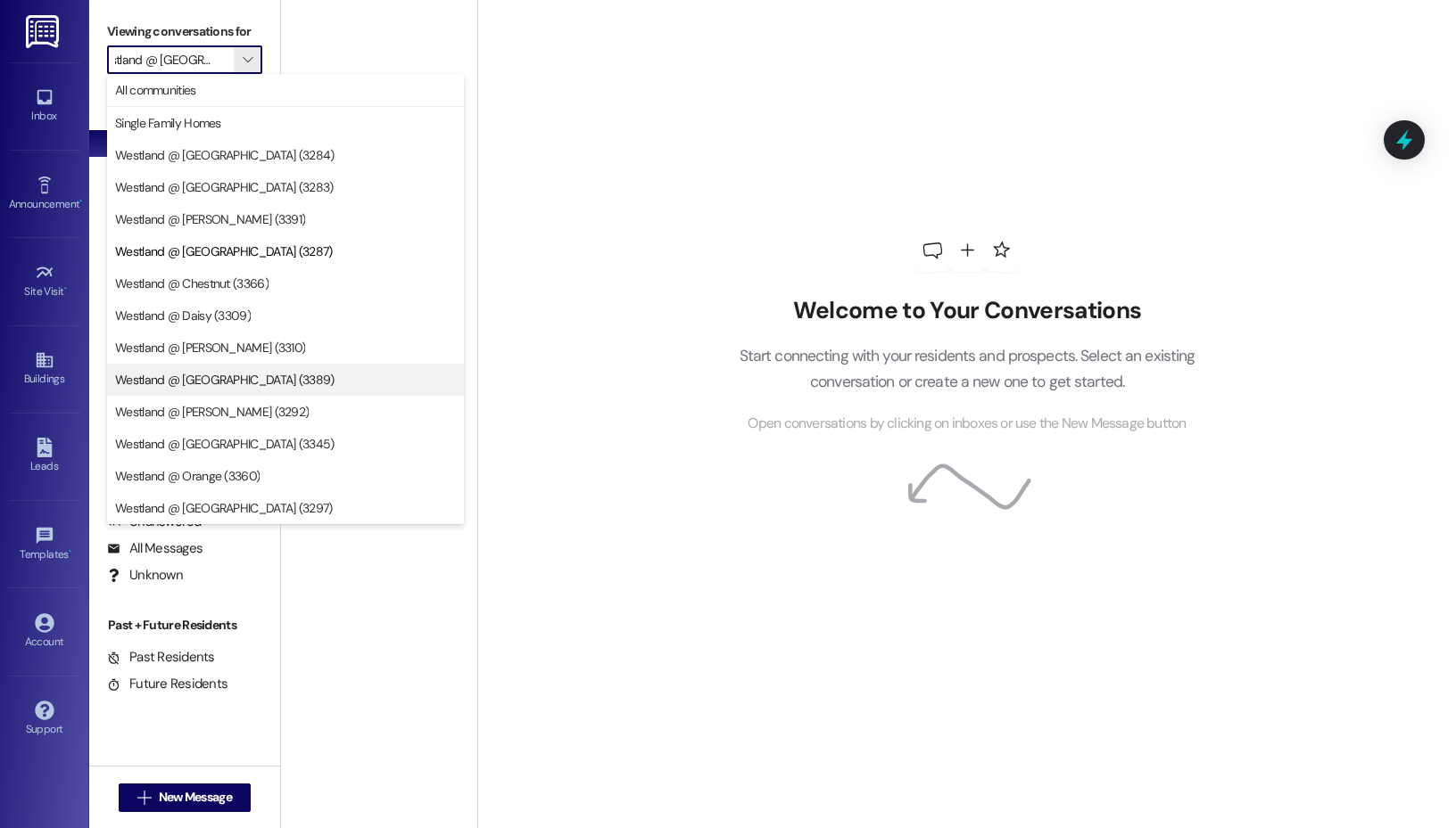
click at [251, 377] on span "Westland @ [GEOGRAPHIC_DATA] (3389)" at bounding box center [286, 380] width 341 height 18
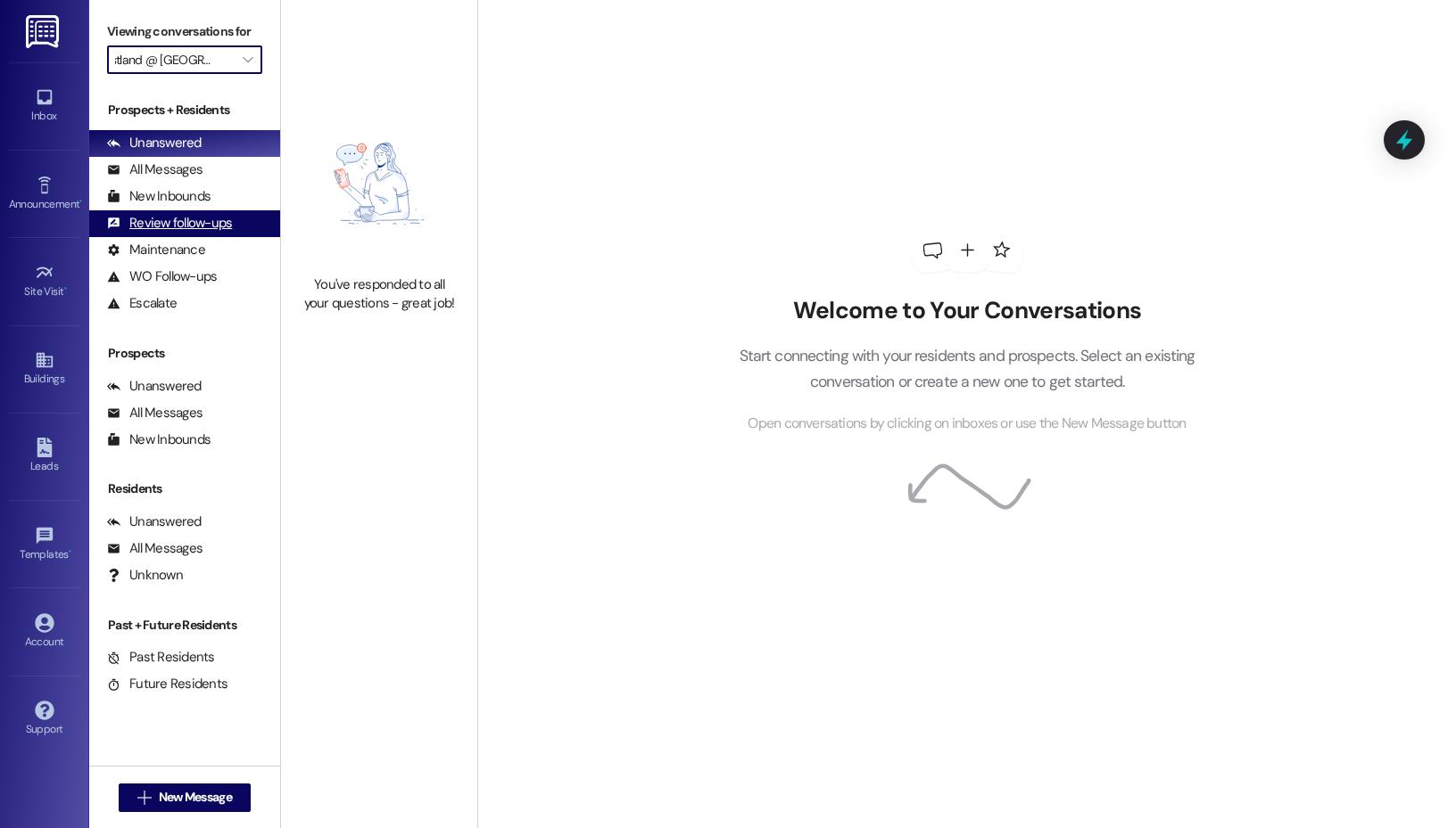
type input "Westland @ [GEOGRAPHIC_DATA] (3389)"
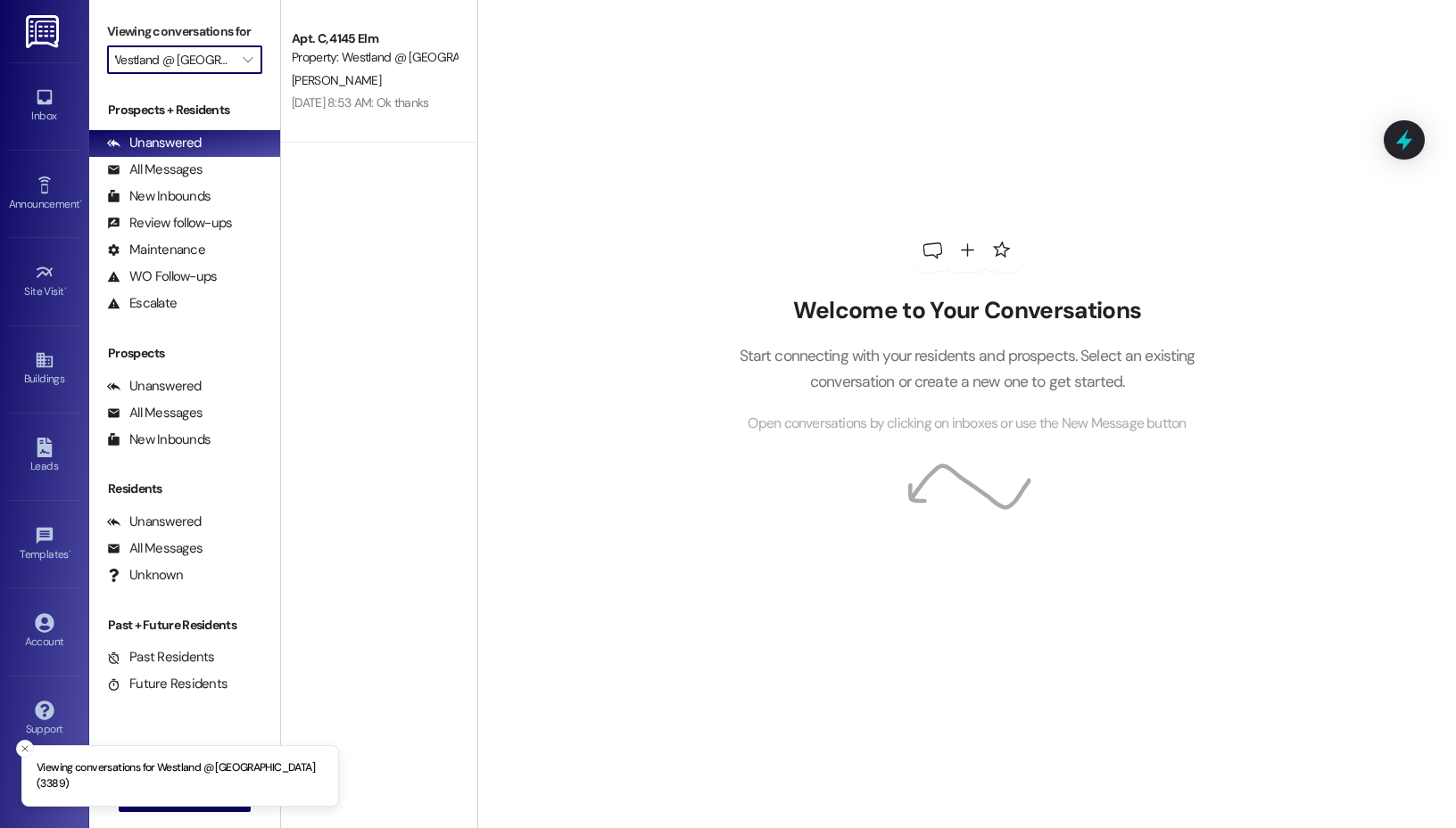
click at [245, 36] on label "Viewing conversations for" at bounding box center [185, 31] width 155 height 28
click at [245, 49] on span "" at bounding box center [247, 60] width 17 height 29
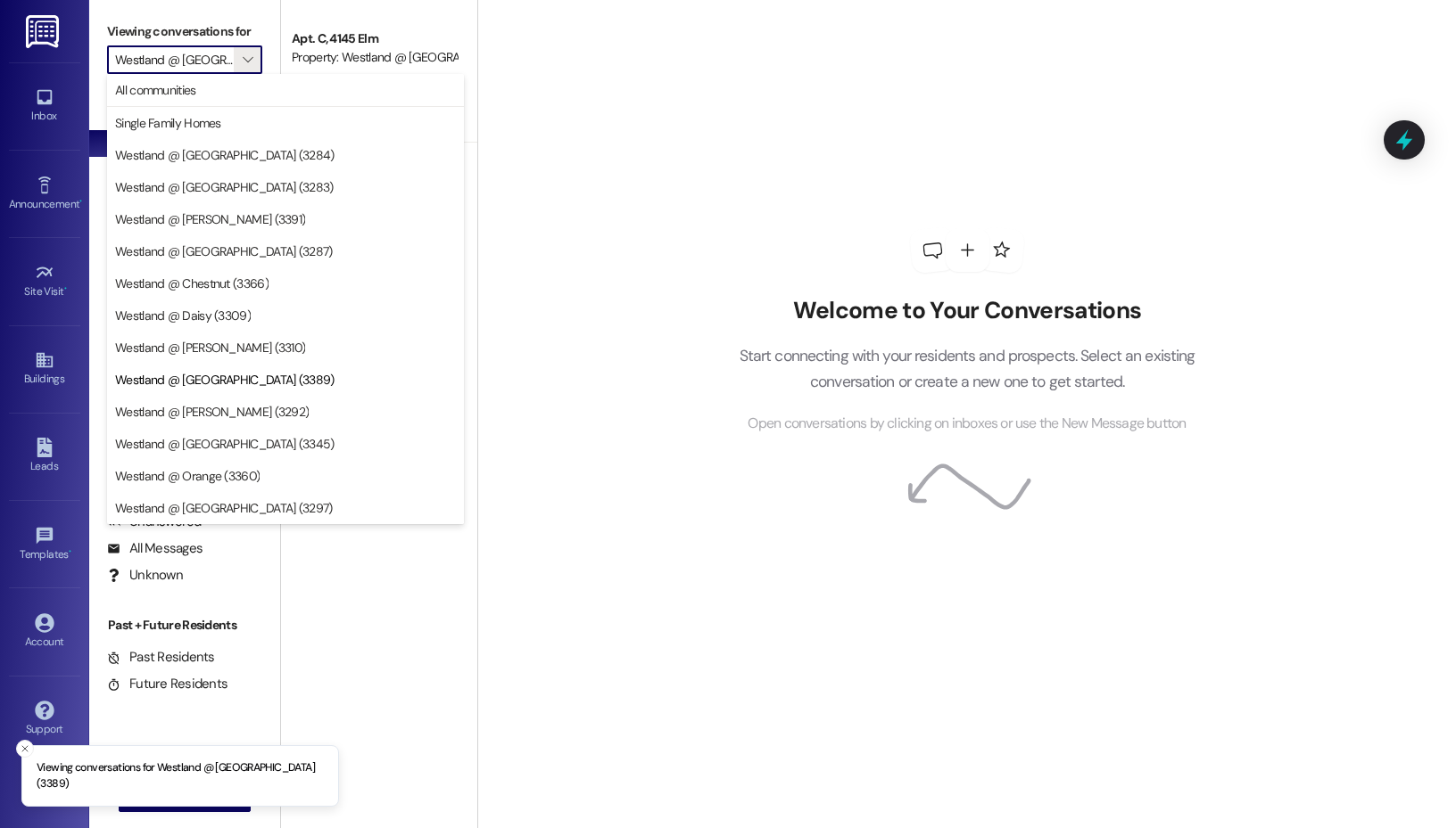
click at [589, 127] on div "Welcome to Your Conversations Start connecting with your residents and prospect…" at bounding box center [967, 414] width 978 height 828
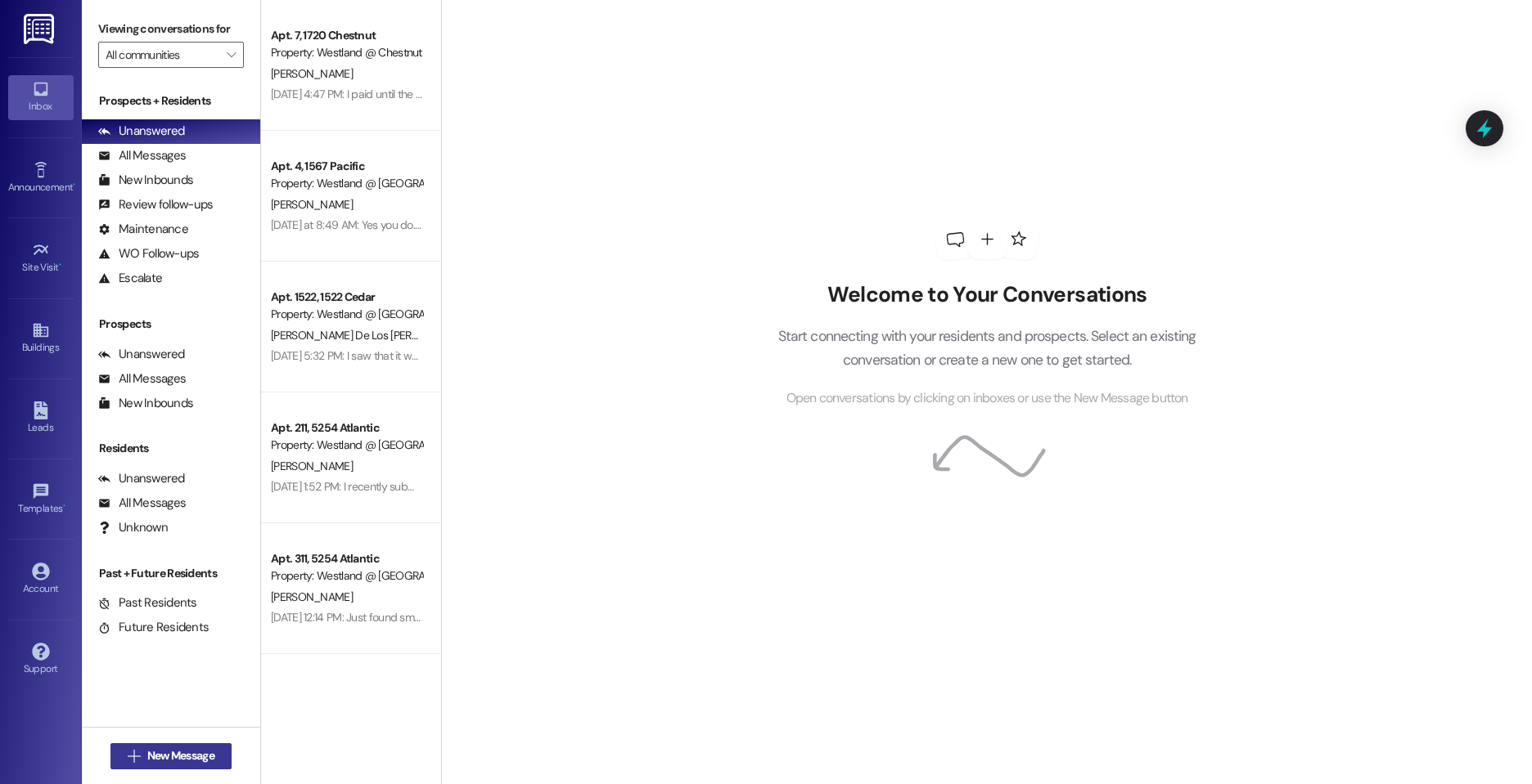
click at [163, 757] on span "New Message" at bounding box center [181, 755] width 67 height 17
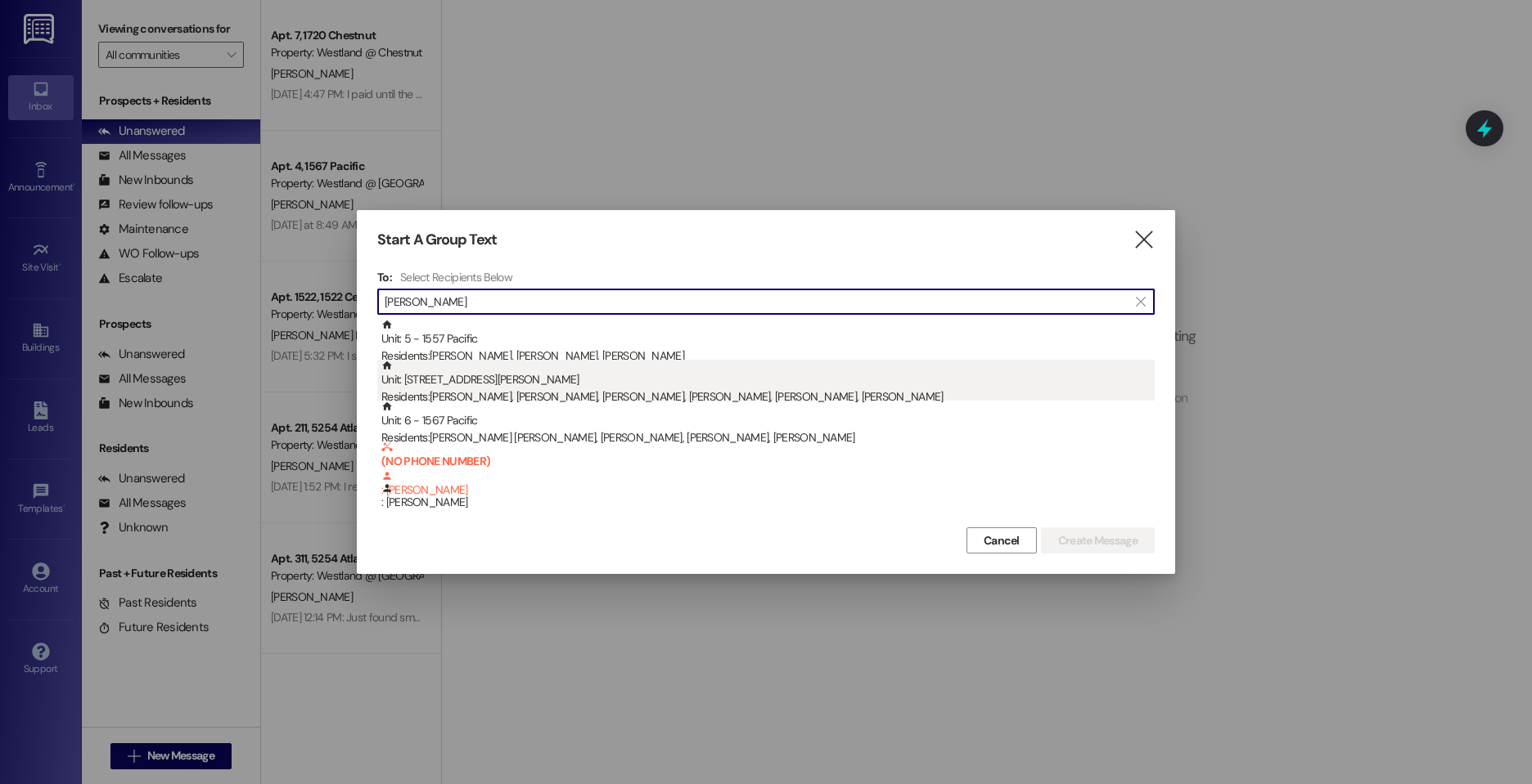
type input "silvia"
click at [480, 390] on div "Residents: Antonio Quintana, Ruby Quintana, Silvia Quintana, Antonio Quintana, …" at bounding box center [768, 397] width 773 height 17
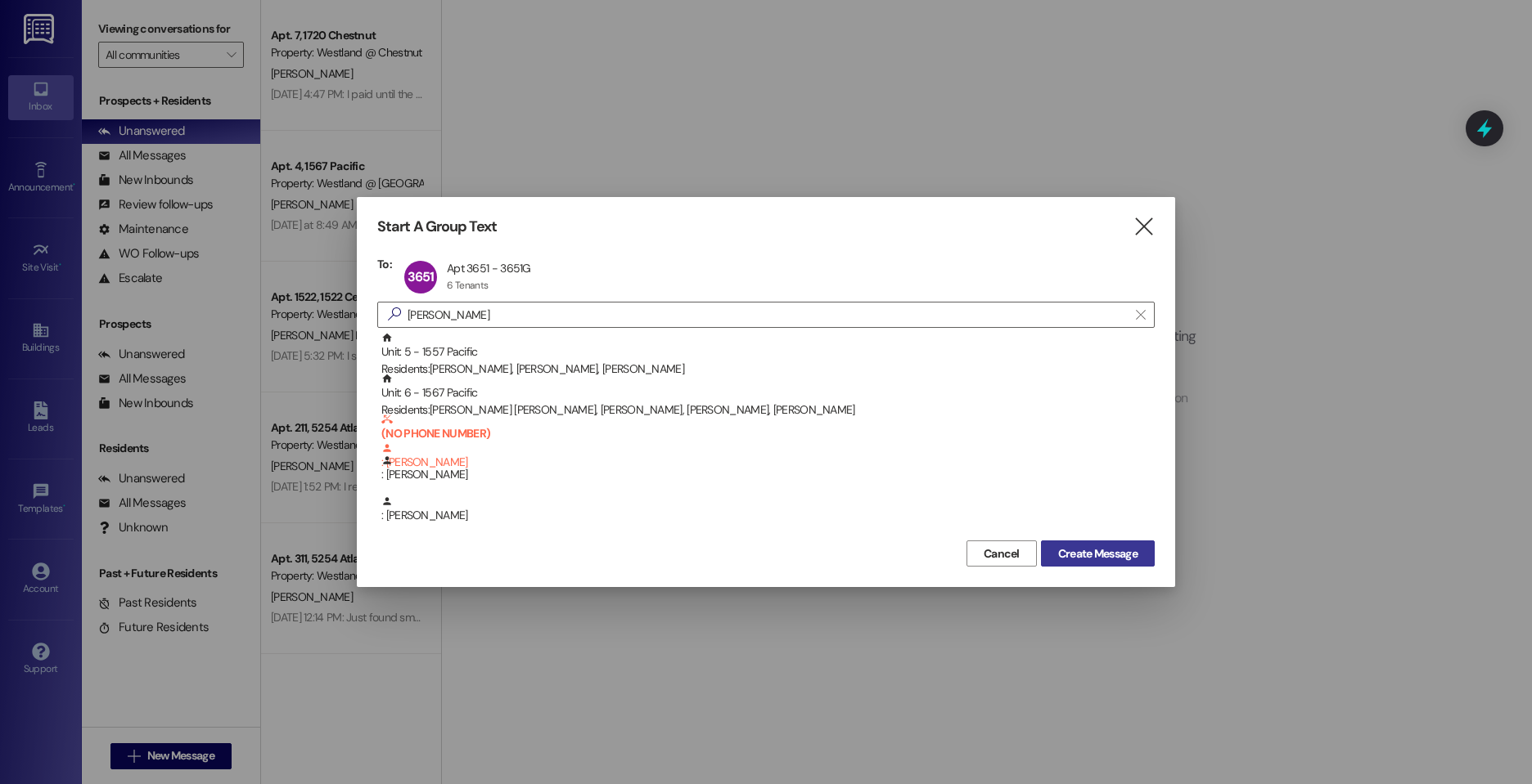
click at [1069, 549] on span "Create Message" at bounding box center [1097, 554] width 79 height 17
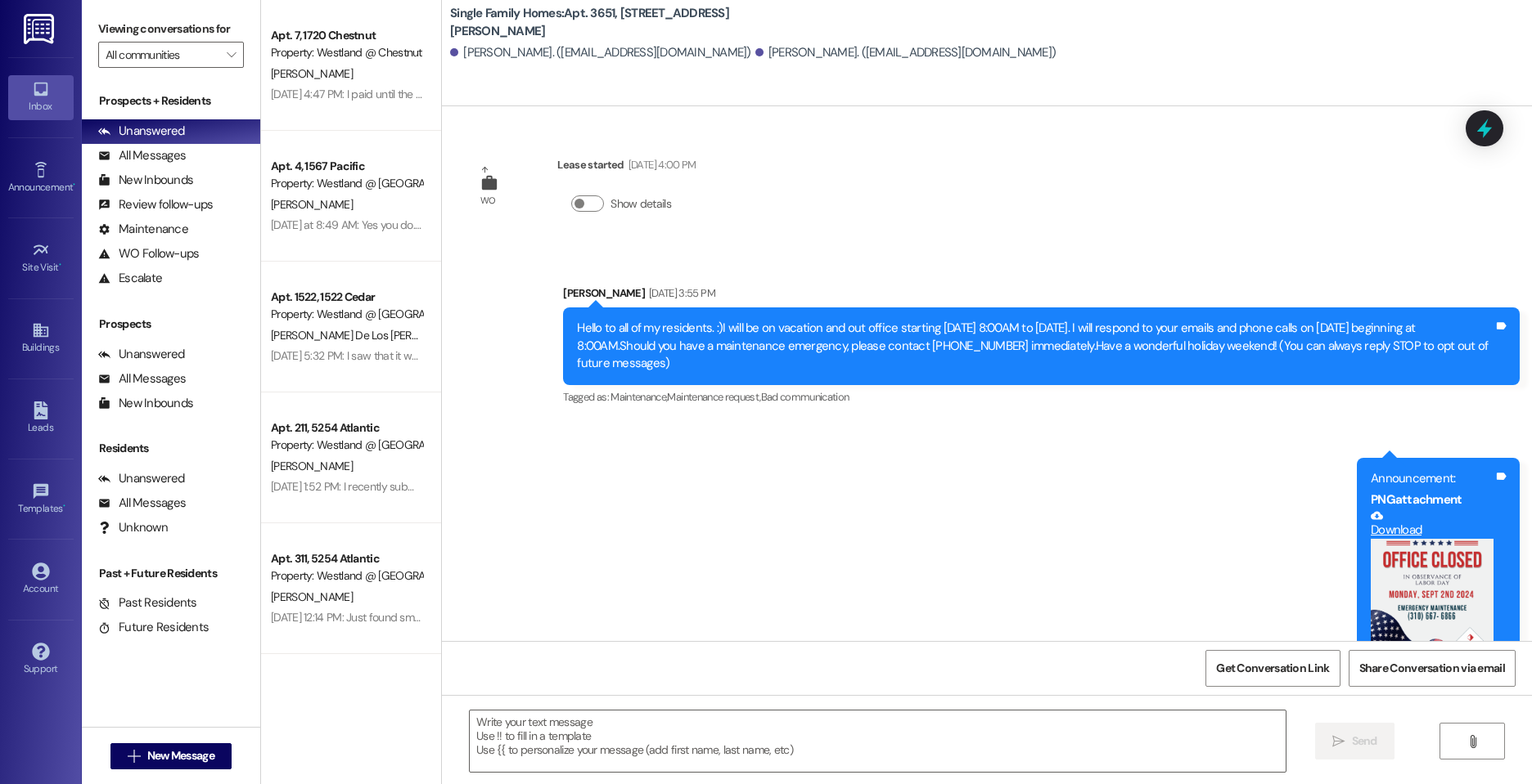
scroll to position [17157, 0]
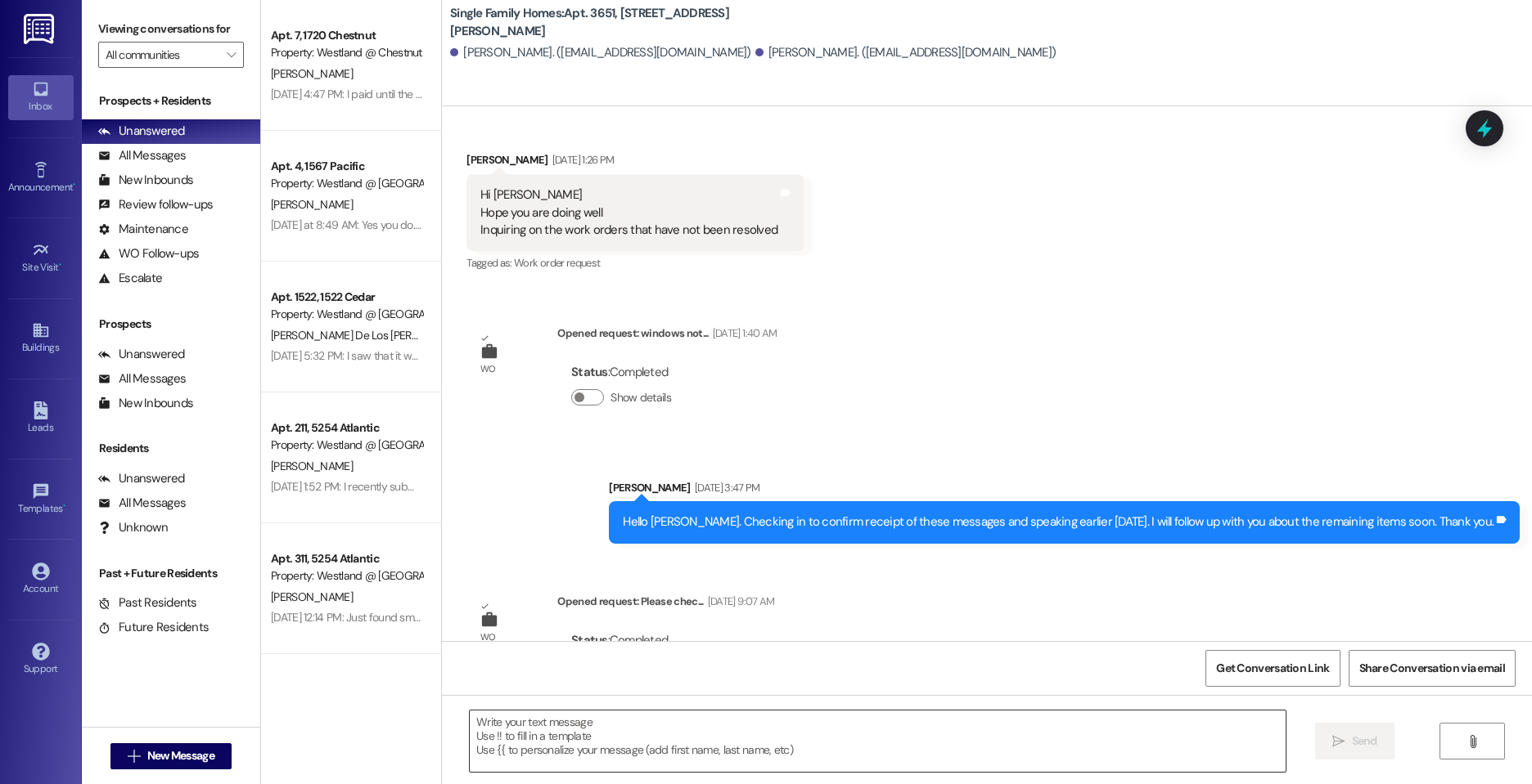
click at [617, 741] on textarea at bounding box center [878, 741] width 816 height 61
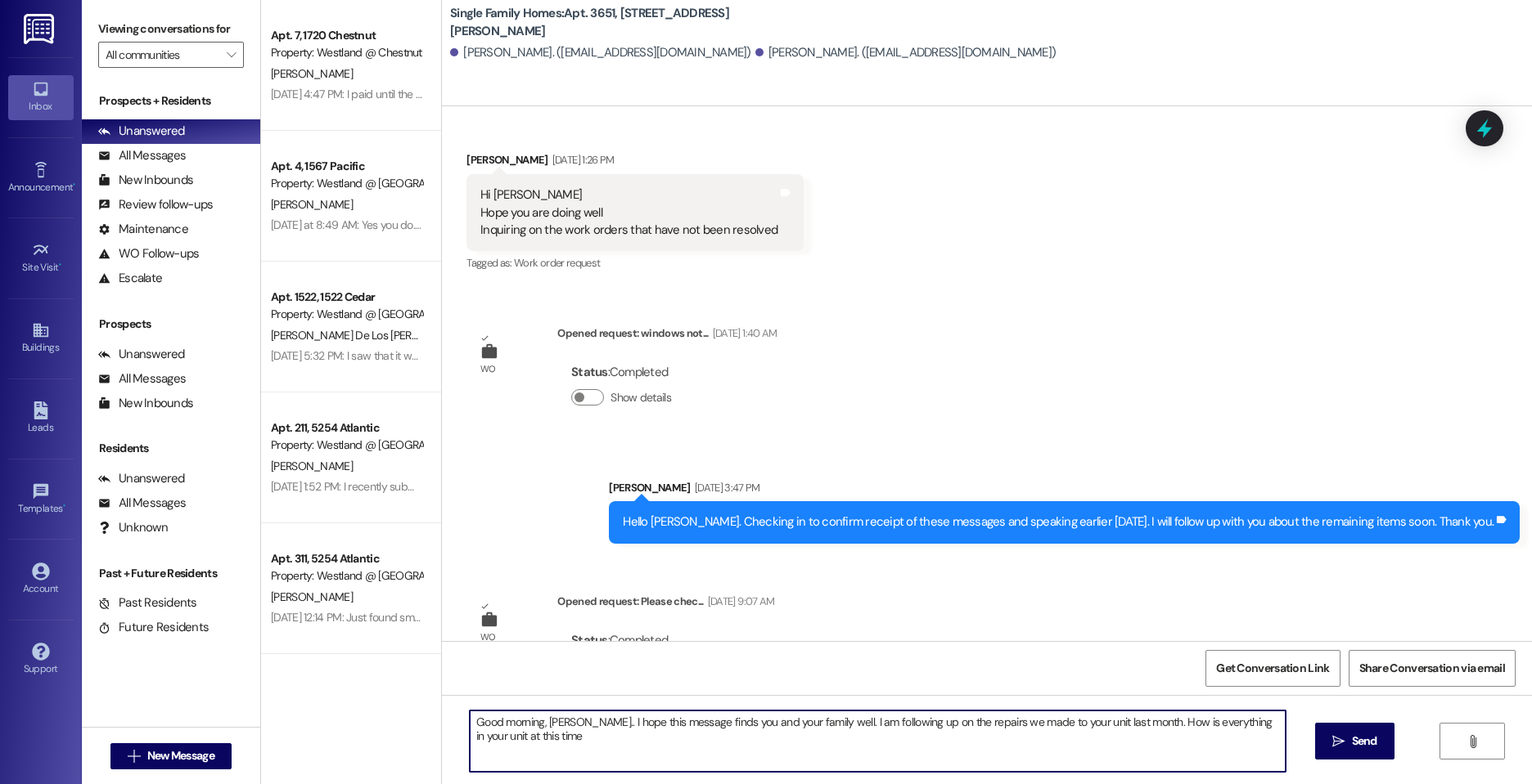
type textarea "Good morning, Silvia.. I hope this message finds you and your family well. I am…"
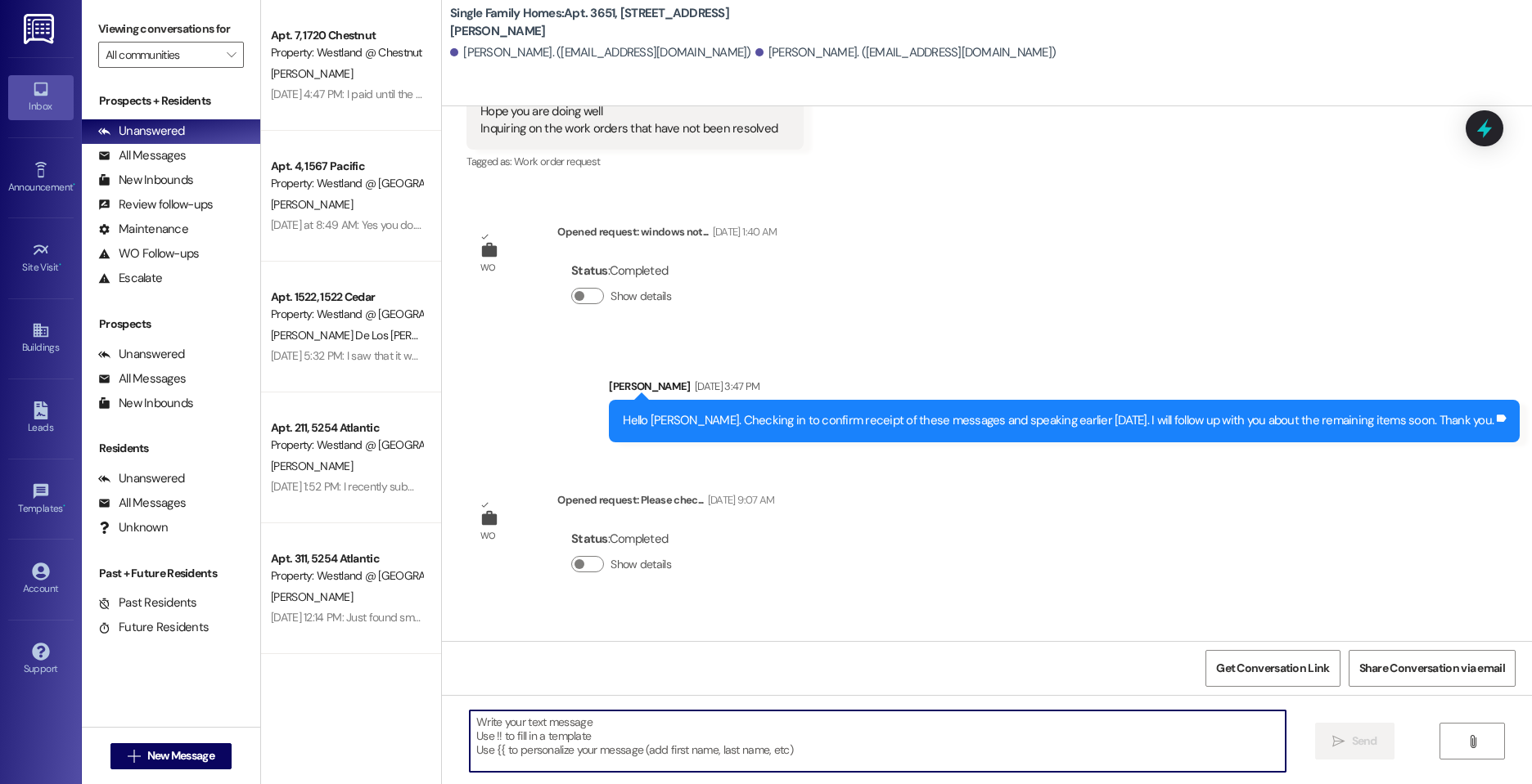
scroll to position [17271, 0]
